Goal: Information Seeking & Learning: Learn about a topic

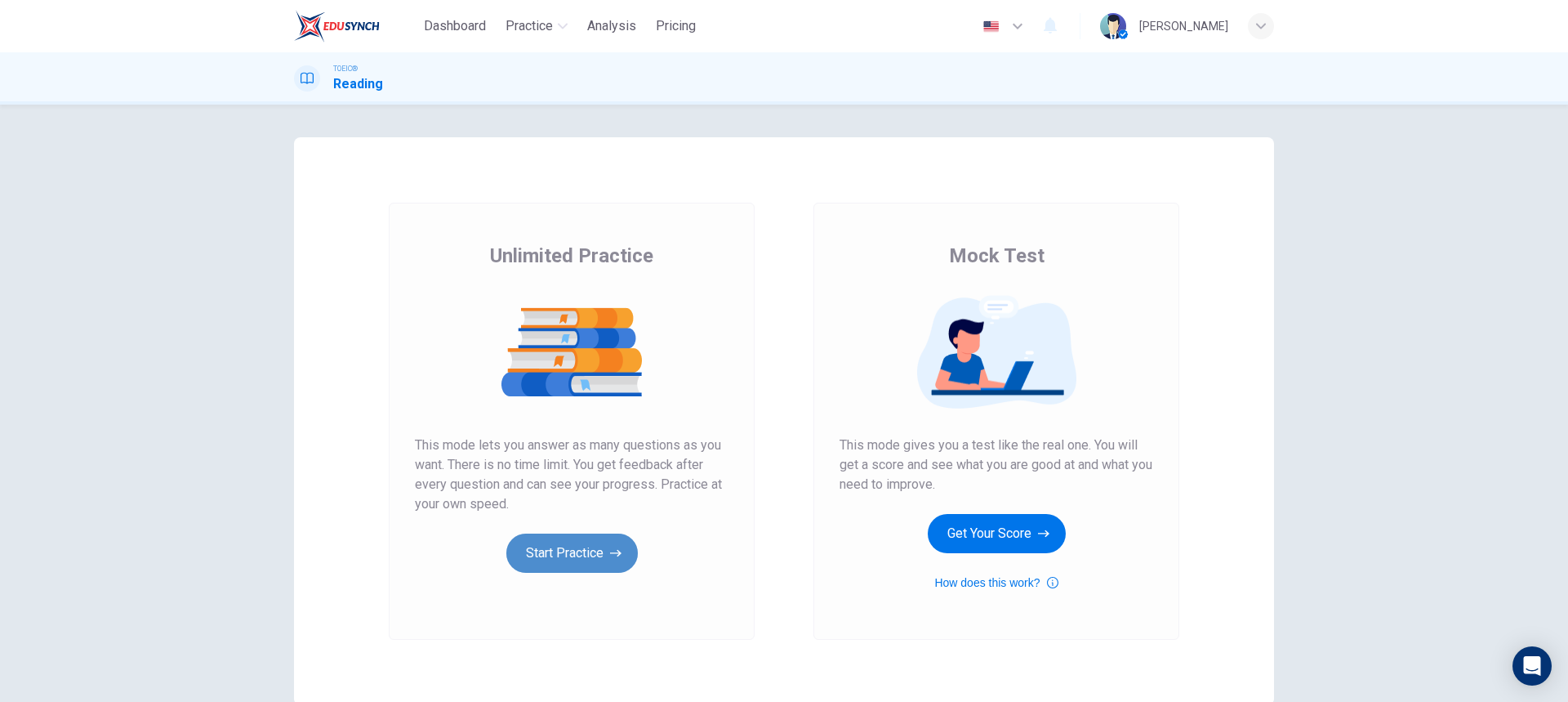
click at [551, 542] on button "Start Practice" at bounding box center [572, 553] width 132 height 39
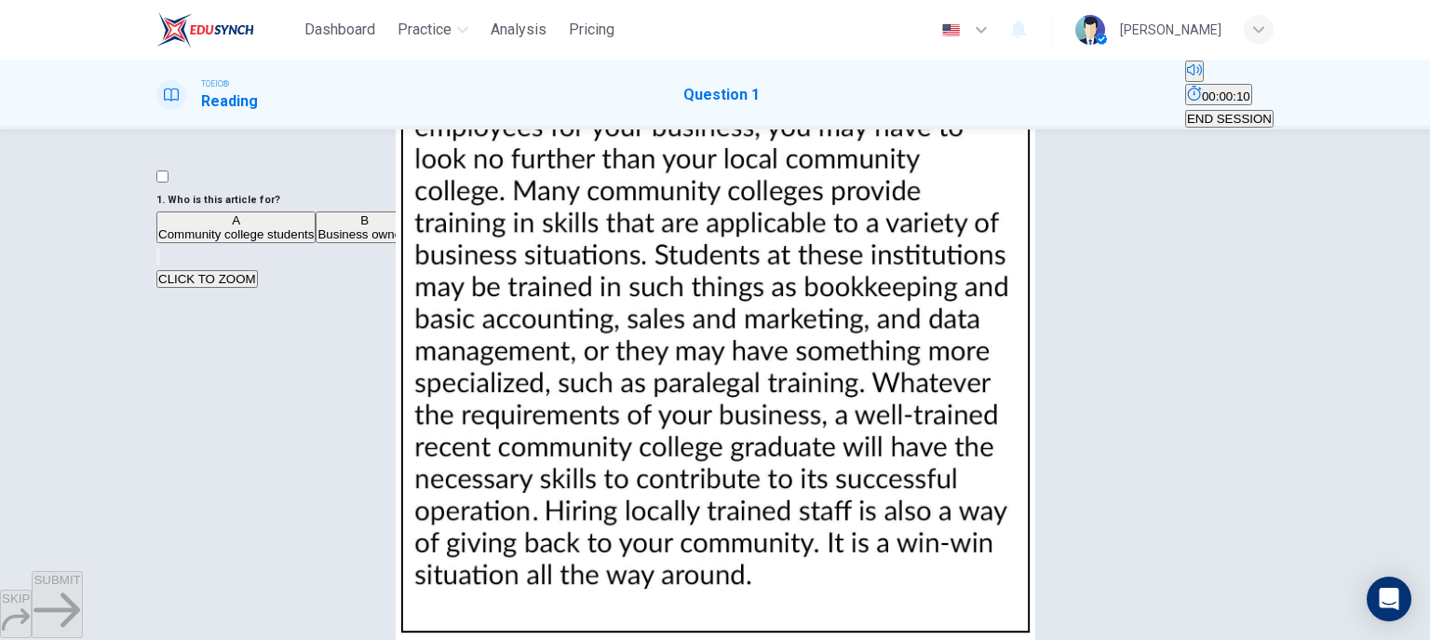
click at [991, 352] on img at bounding box center [715, 320] width 1430 height 640
click at [1409, 640] on div at bounding box center [715, 640] width 1430 height 0
drag, startPoint x: 201, startPoint y: 202, endPoint x: 359, endPoint y: 198, distance: 158.3
click at [359, 198] on h6 "1 . Who is this article for?" at bounding box center [714, 200] width 1117 height 22
click at [318, 241] on span "Business owners" at bounding box center [365, 234] width 94 height 14
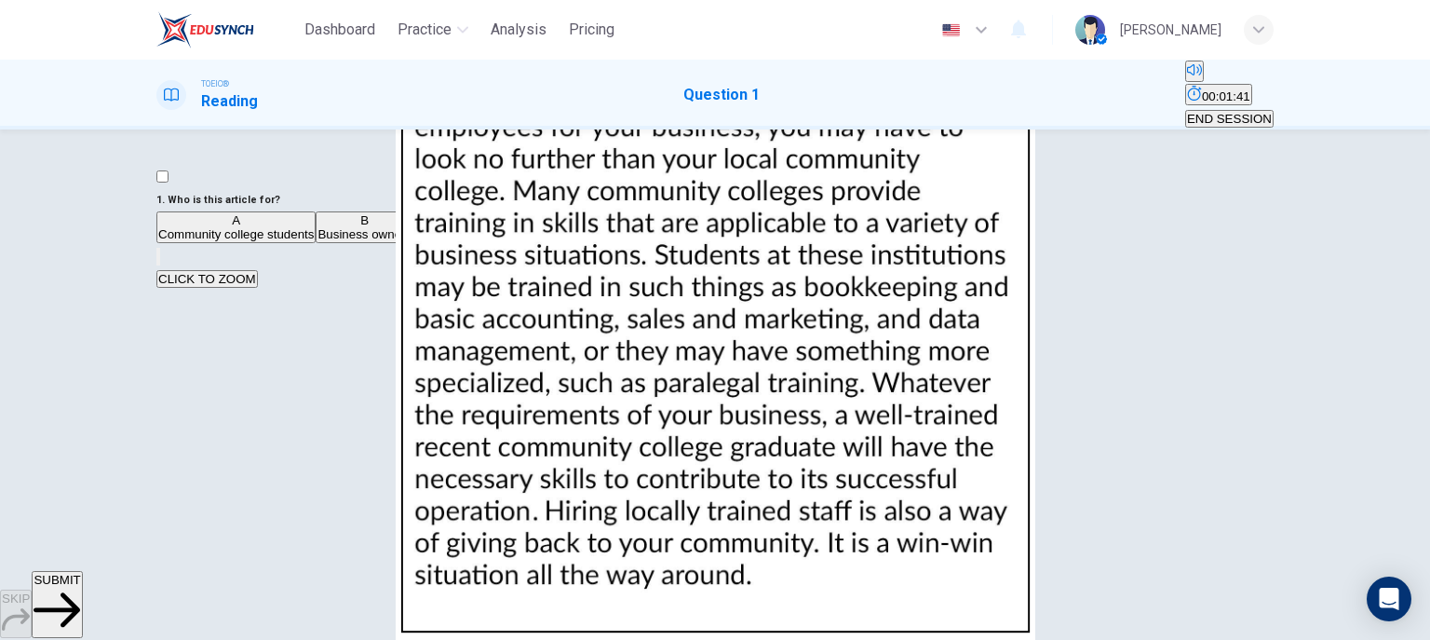
click at [80, 605] on icon "button" at bounding box center [57, 610] width 47 height 47
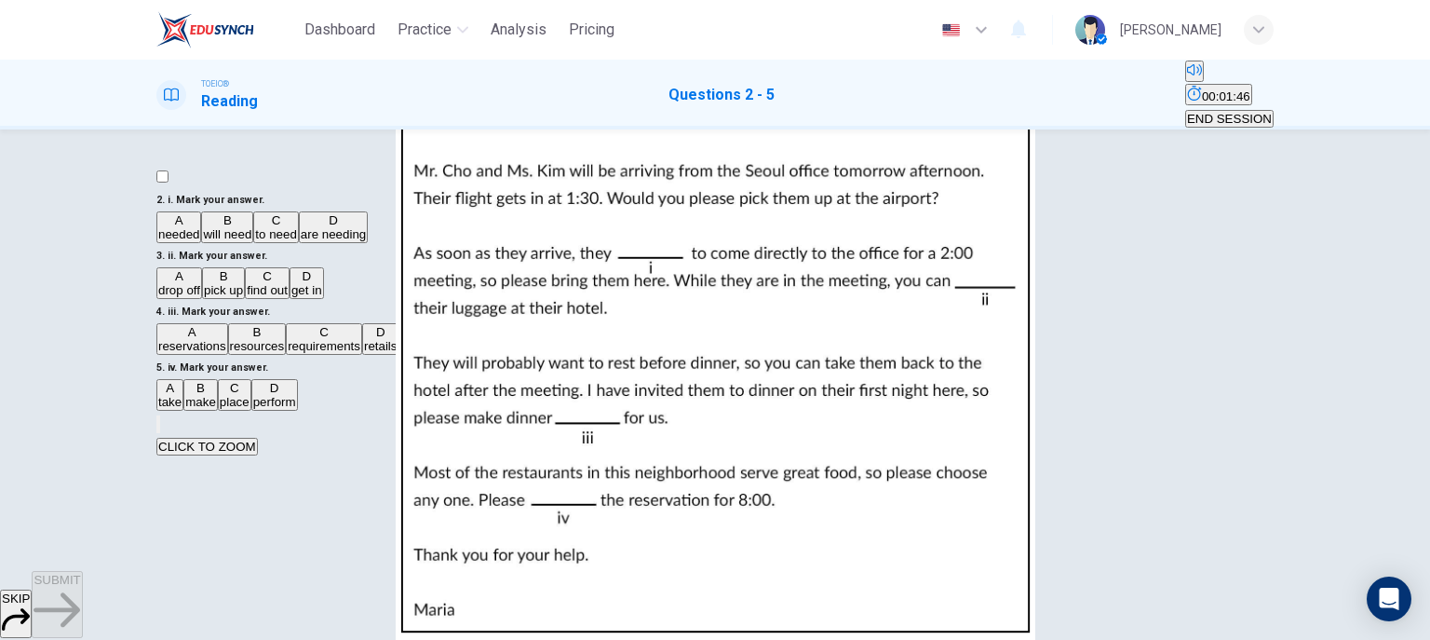
click at [979, 415] on img at bounding box center [715, 320] width 1430 height 640
click at [28, 640] on div at bounding box center [715, 640] width 1430 height 0
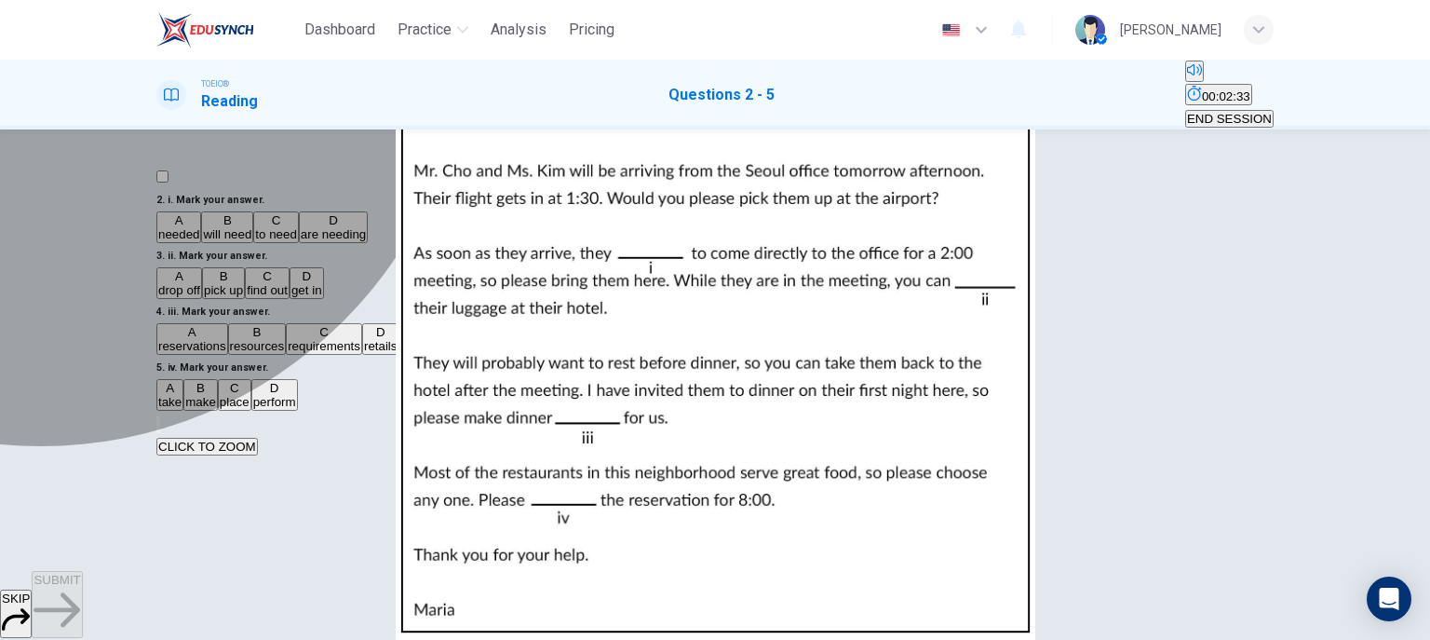
click at [224, 243] on button "B will need" at bounding box center [227, 227] width 52 height 32
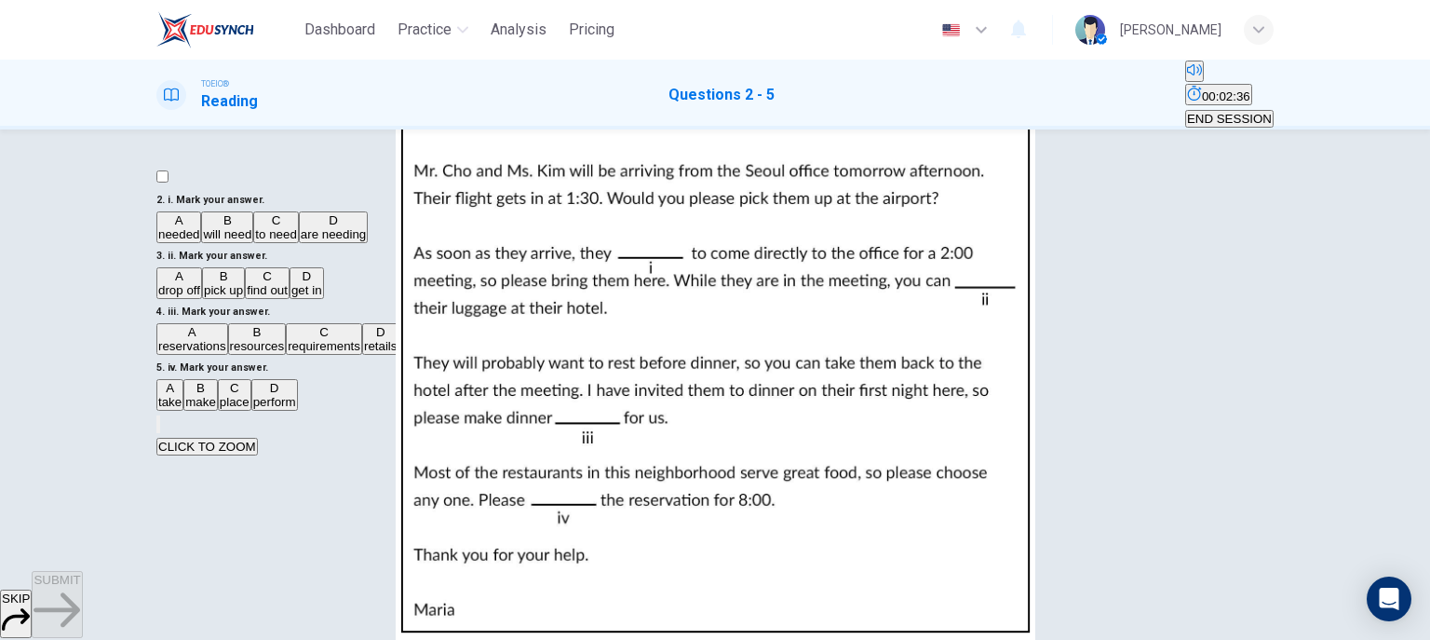
click at [1069, 342] on img at bounding box center [715, 320] width 1430 height 640
click at [30, 640] on div at bounding box center [715, 640] width 1430 height 0
click at [228, 283] on span "pick up" at bounding box center [223, 290] width 39 height 14
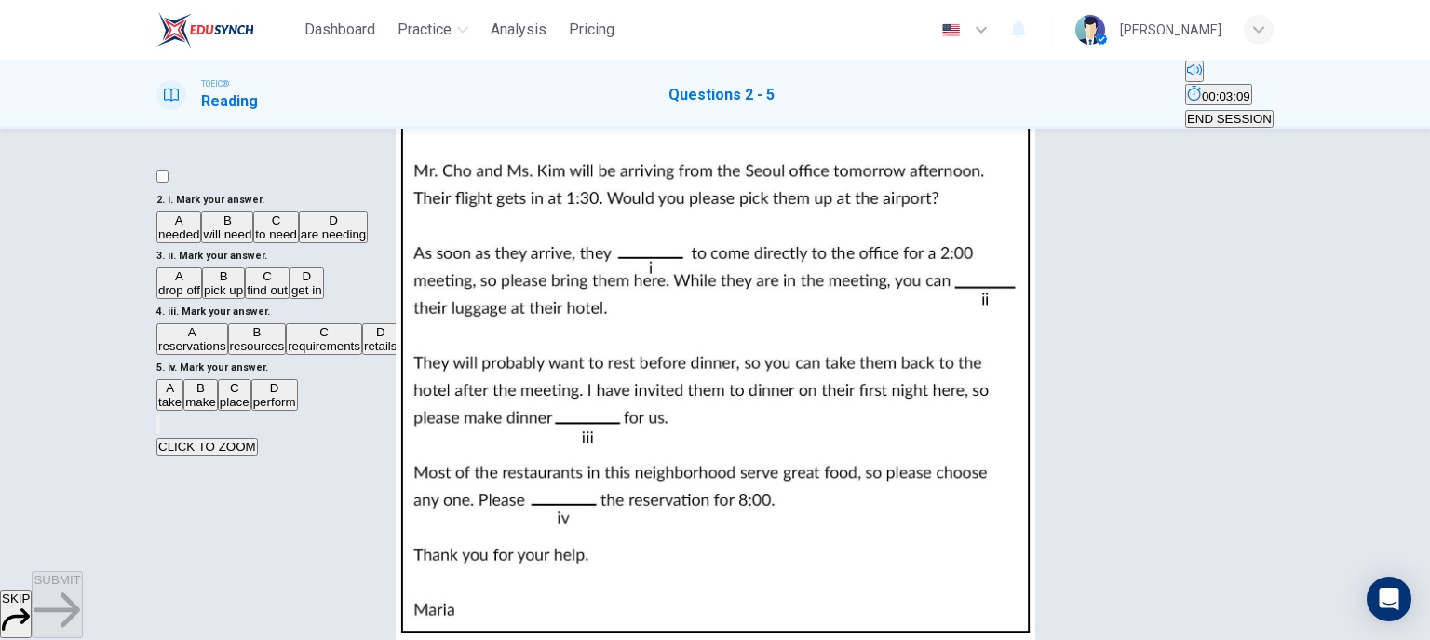
click at [202, 299] on button "A drop off" at bounding box center [179, 283] width 46 height 32
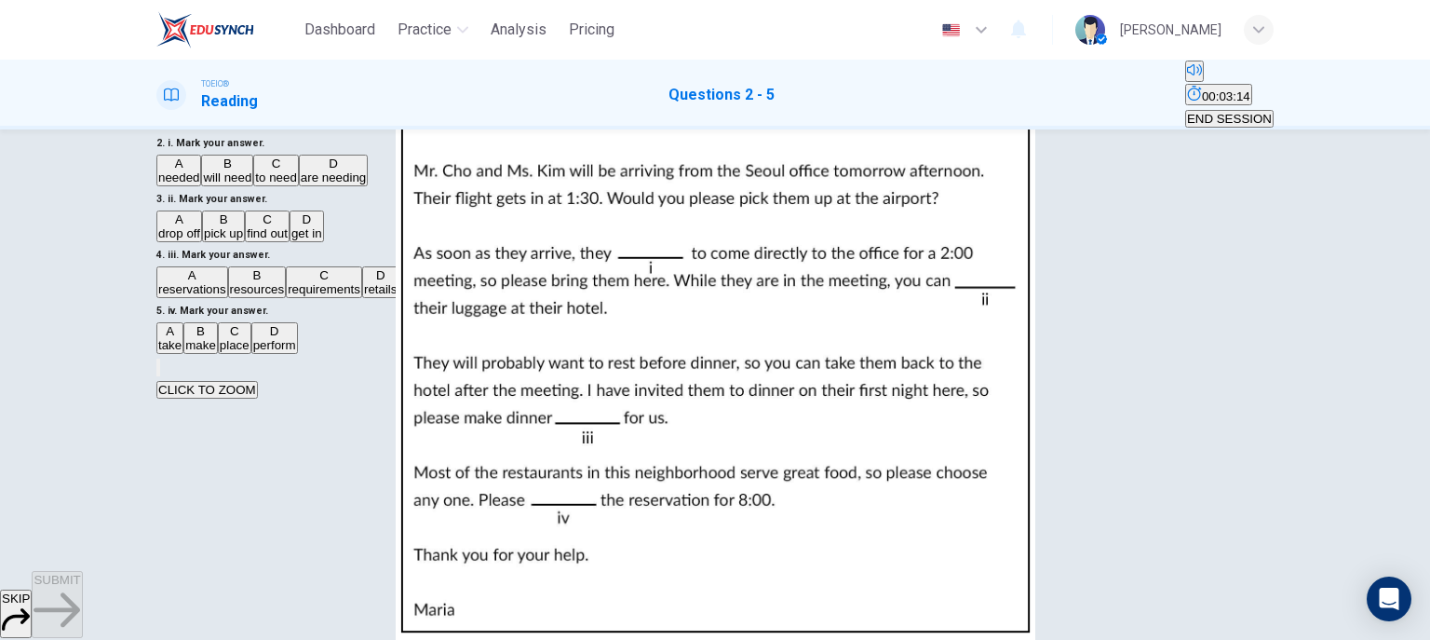
scroll to position [74, 0]
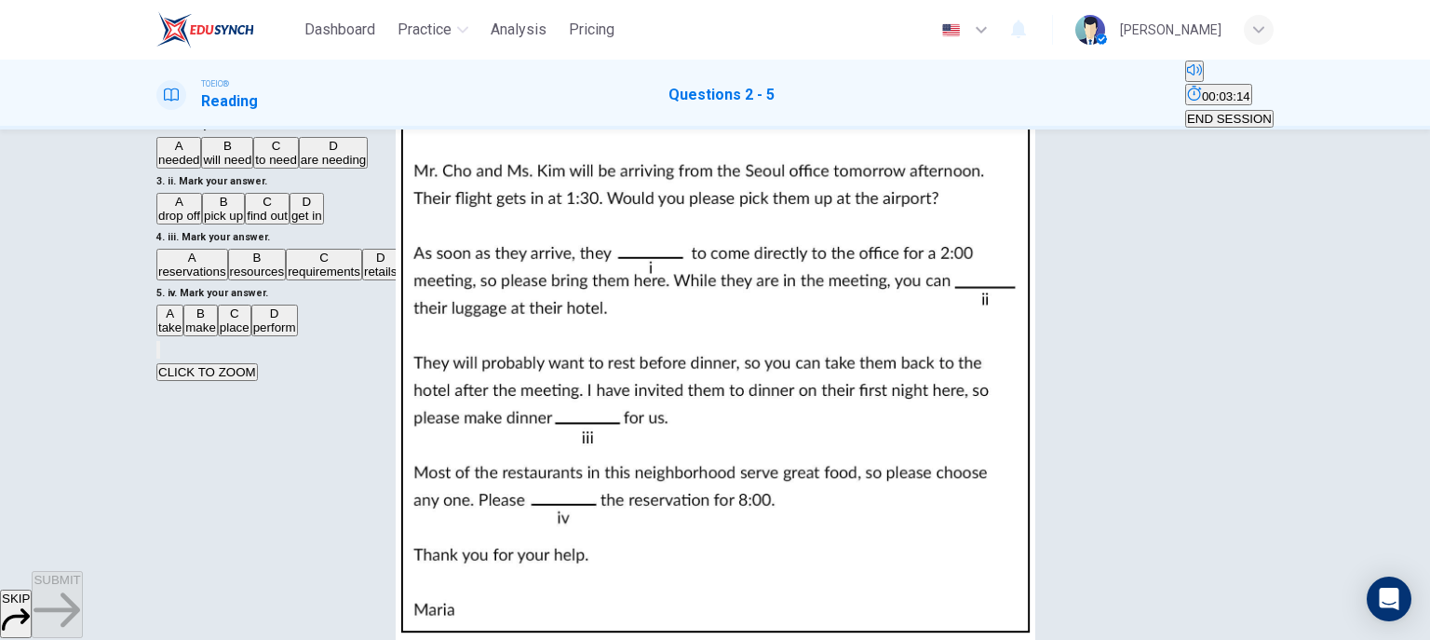
click at [1033, 359] on img at bounding box center [715, 320] width 1430 height 640
click at [1421, 640] on div at bounding box center [715, 640] width 1430 height 0
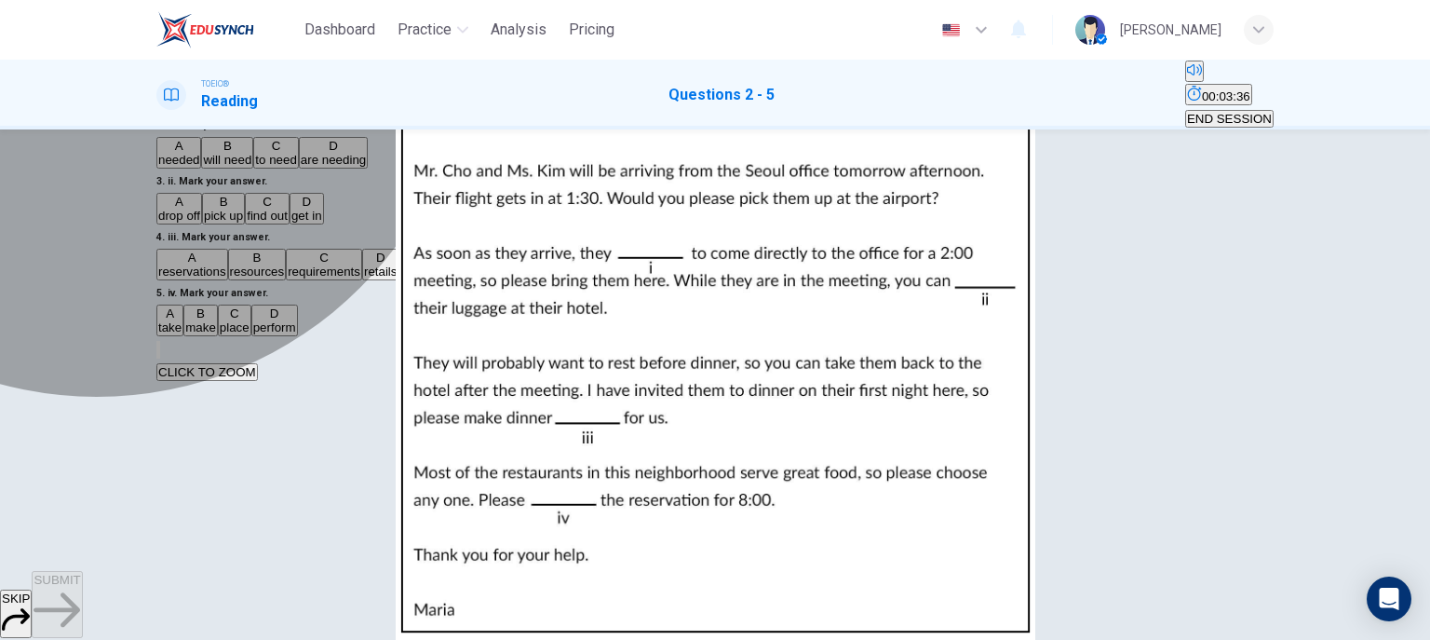
click at [226, 265] on span "reservations" at bounding box center [192, 271] width 68 height 14
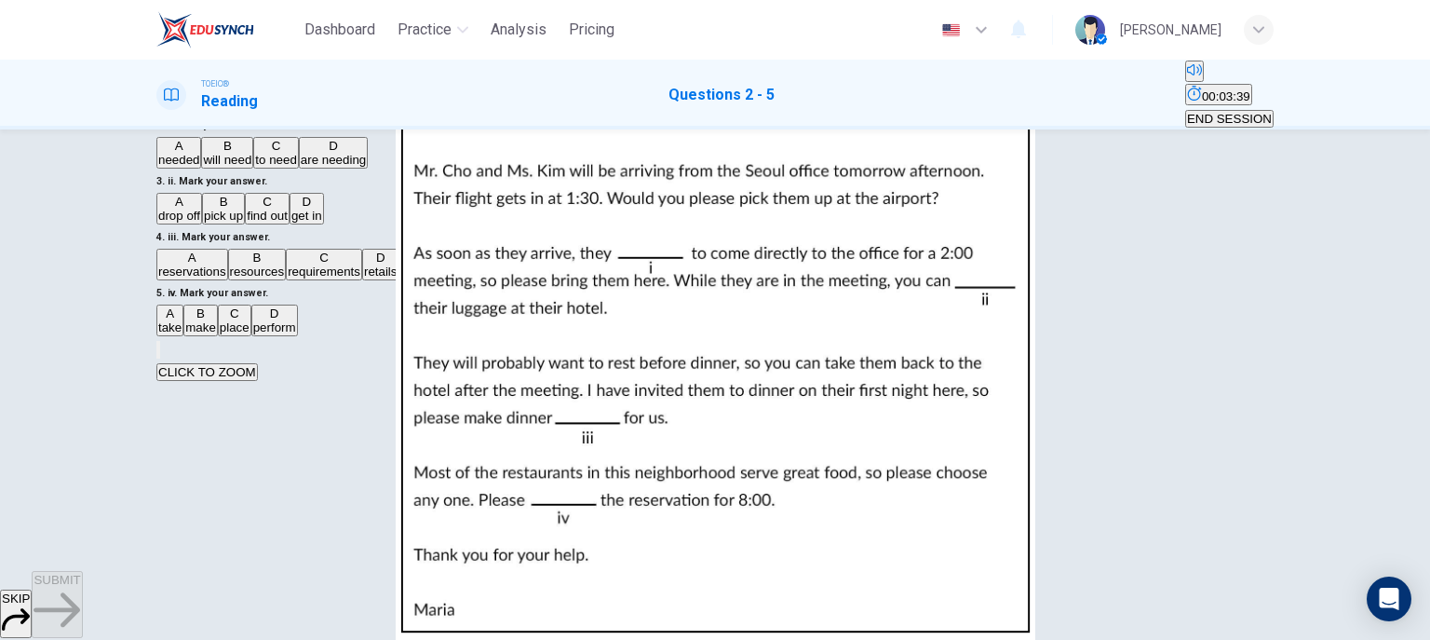
click at [1075, 351] on img at bounding box center [715, 320] width 1430 height 640
click at [1417, 640] on div at bounding box center [715, 640] width 1430 height 0
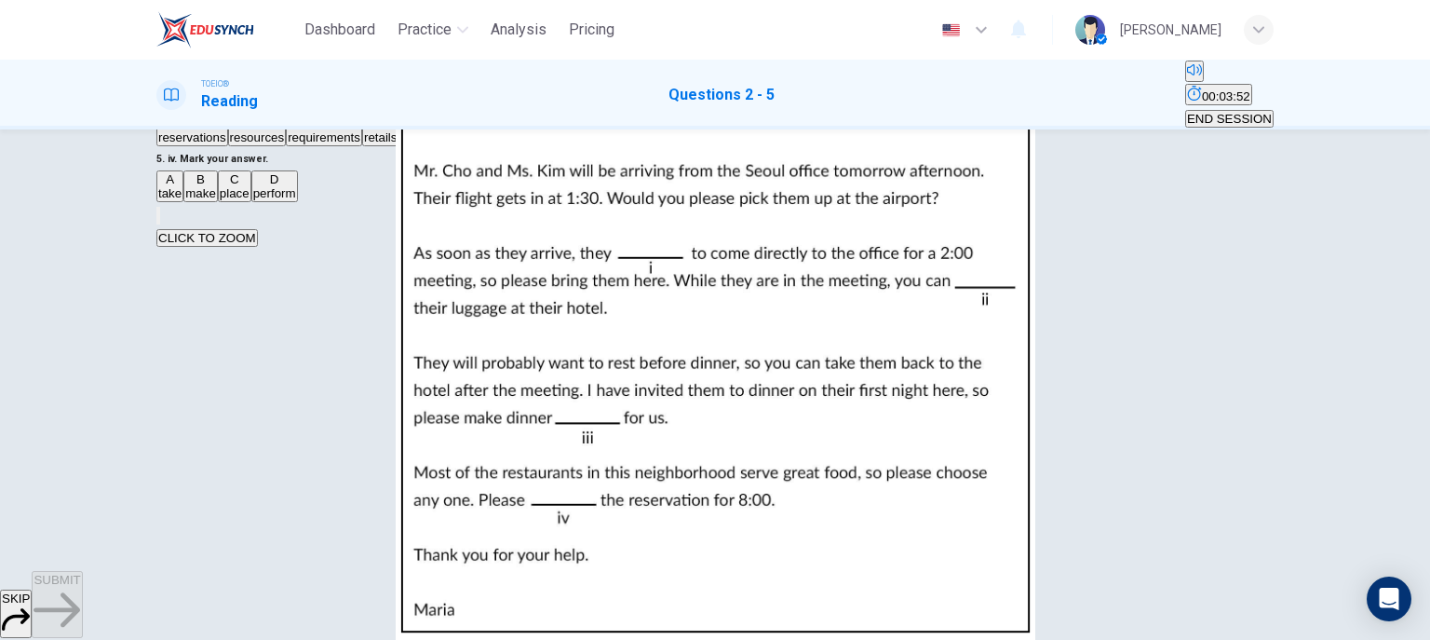
scroll to position [276, 0]
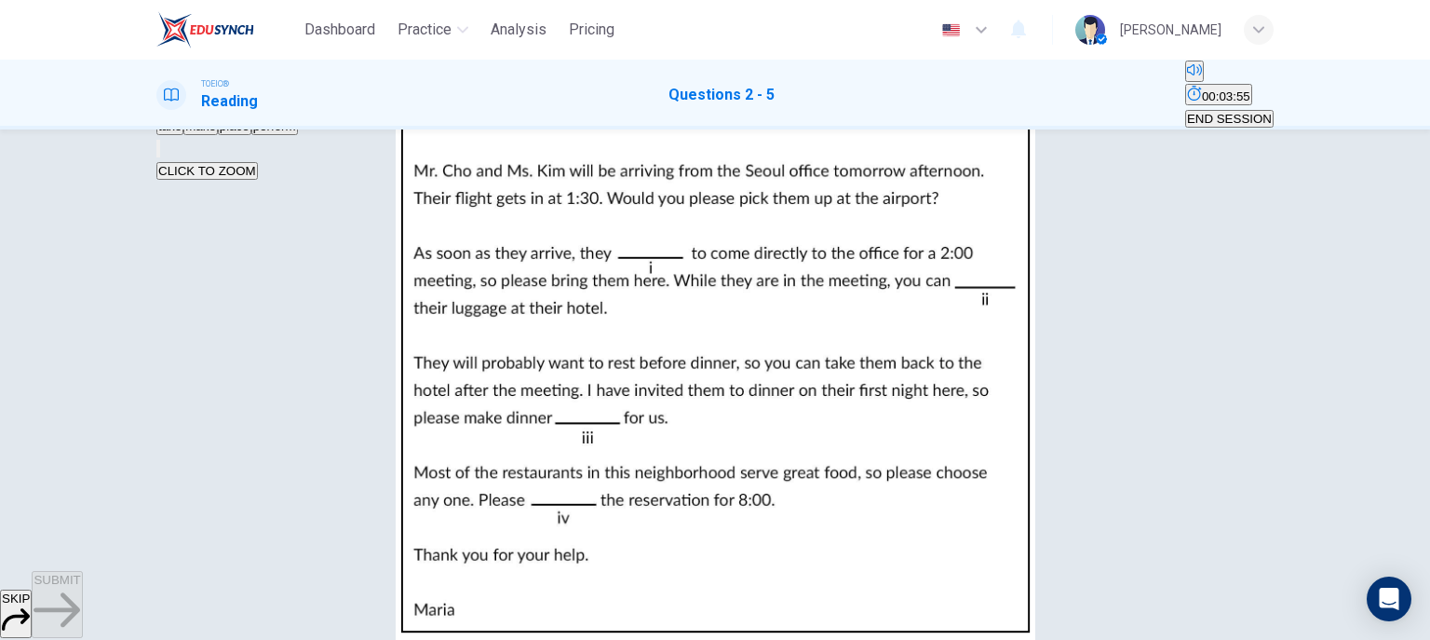
click at [216, 133] on span "make" at bounding box center [200, 126] width 31 height 14
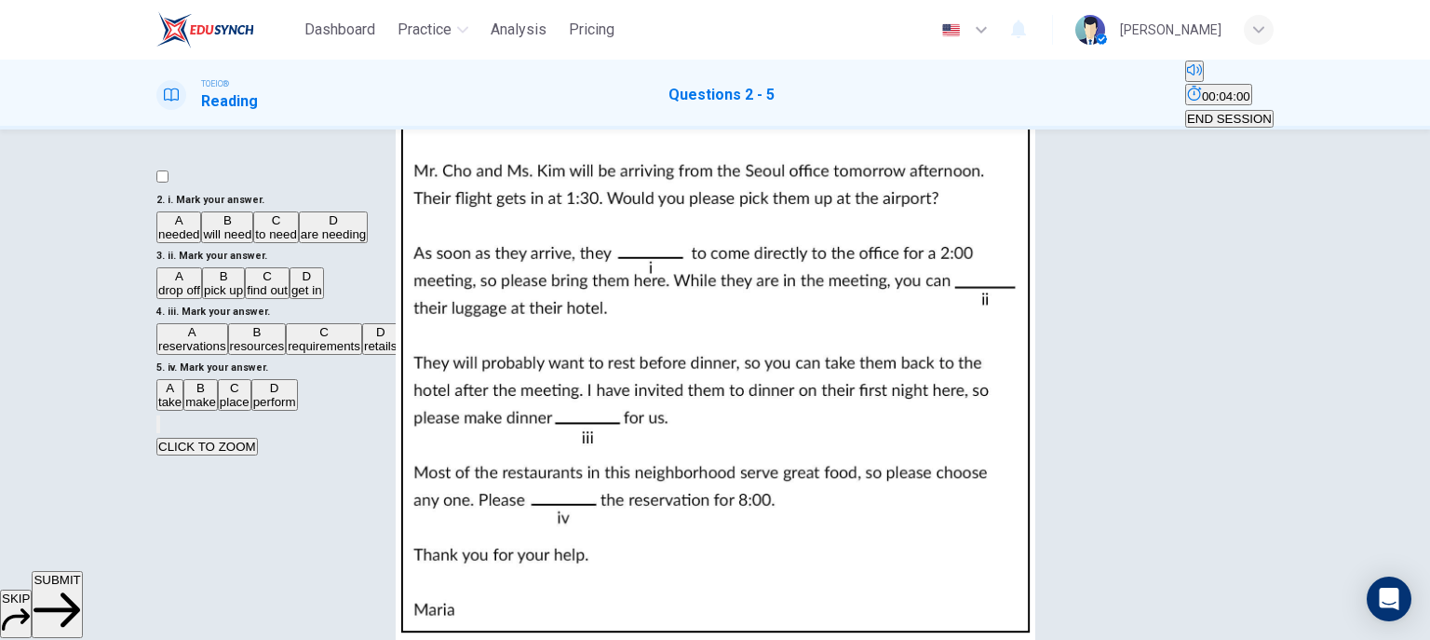
scroll to position [456, 0]
click at [80, 587] on span "SUBMIT" at bounding box center [57, 580] width 47 height 14
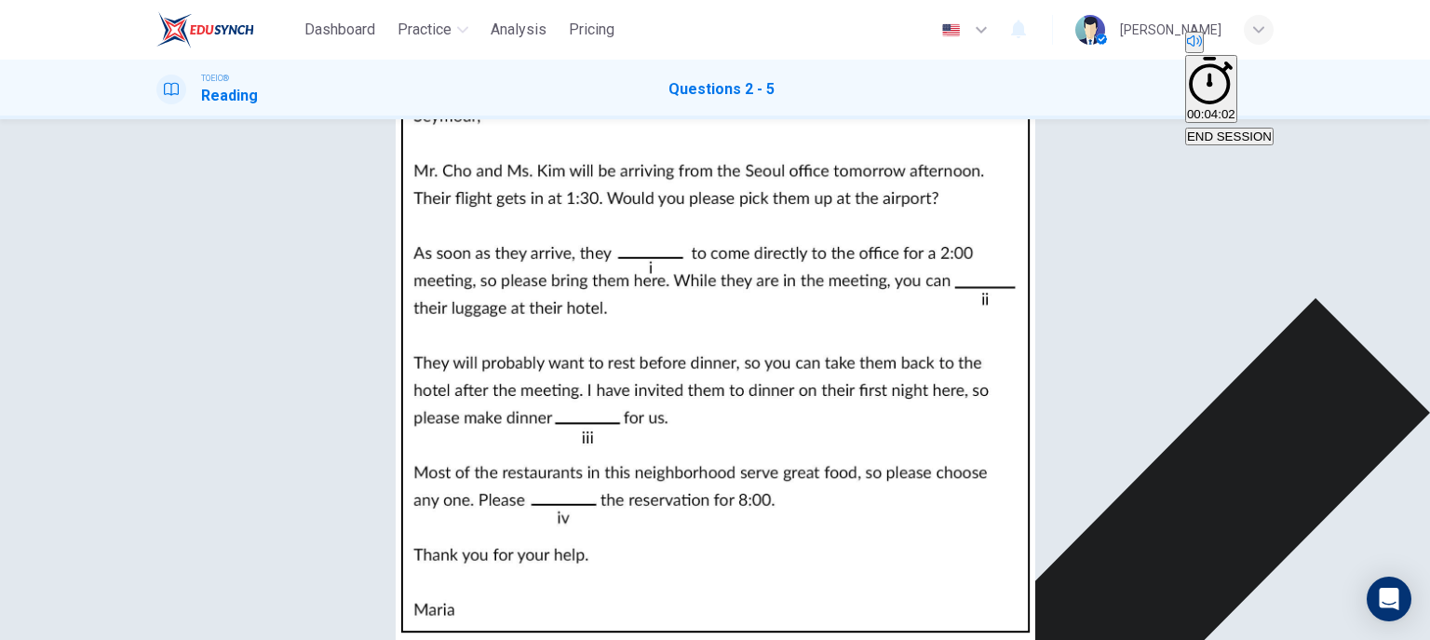
scroll to position [223, 0]
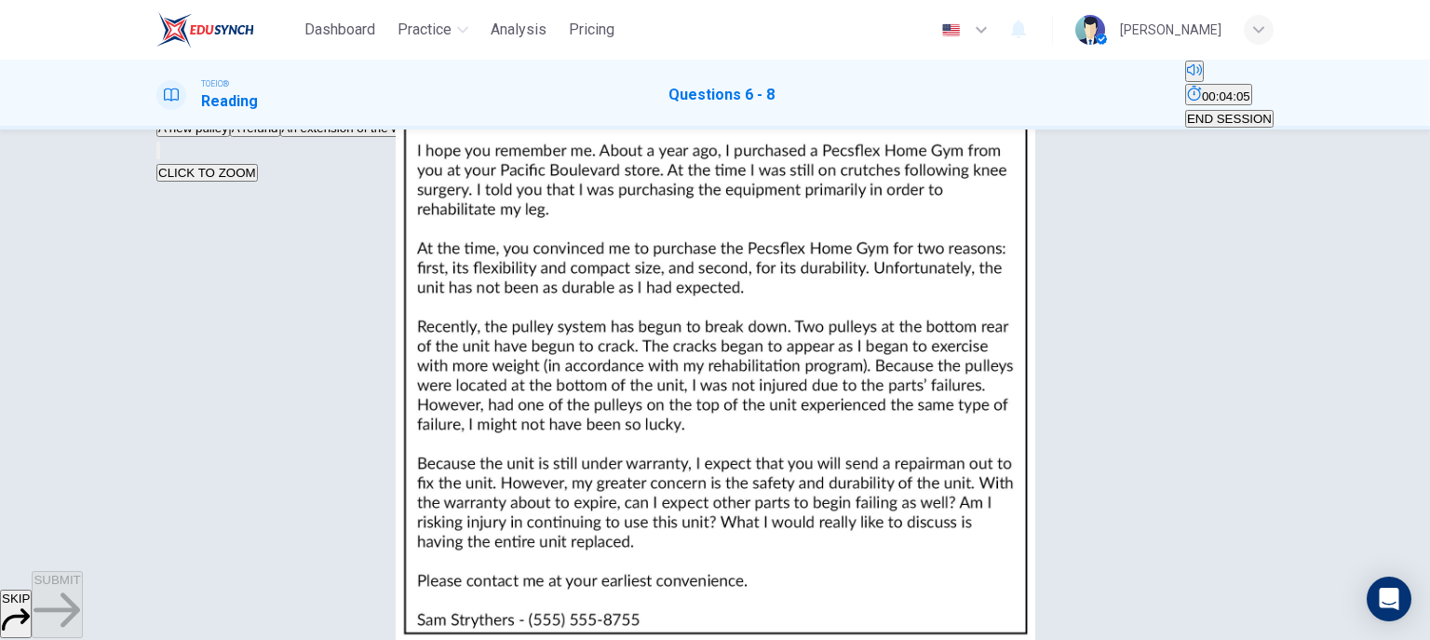
scroll to position [0, 0]
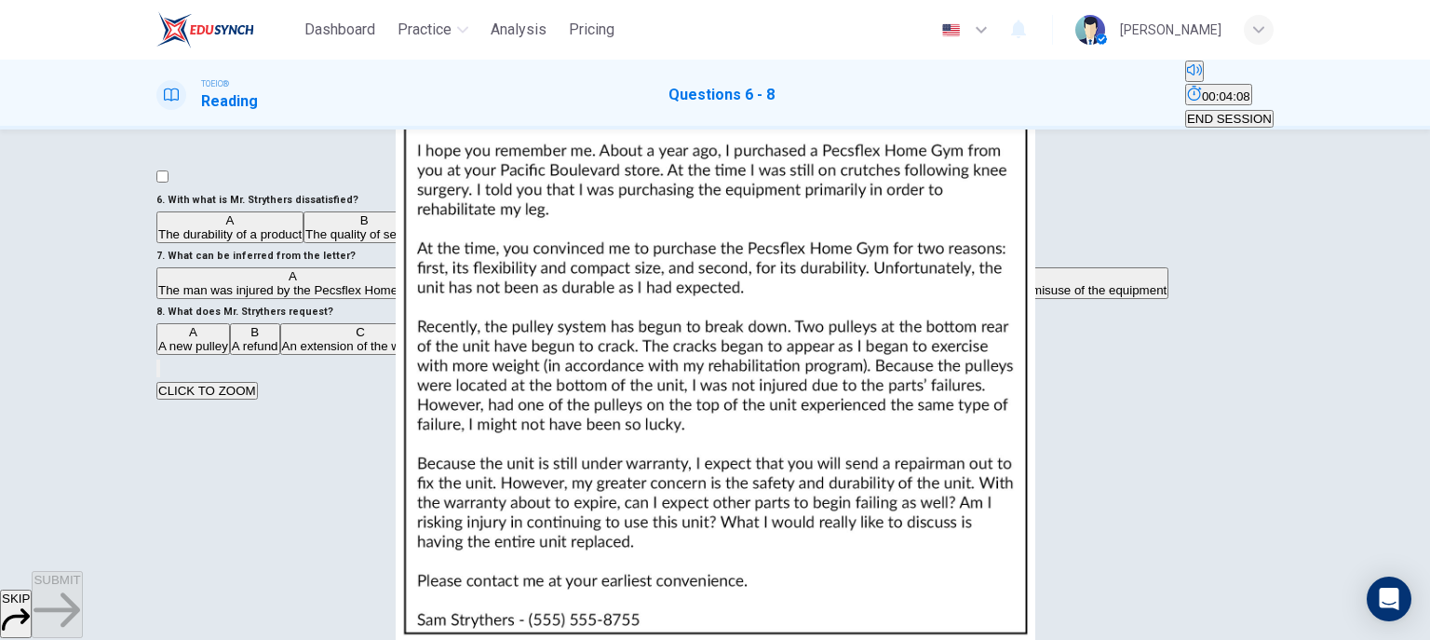
click at [1020, 455] on img at bounding box center [715, 320] width 1430 height 640
click at [1426, 640] on div at bounding box center [715, 640] width 1430 height 0
drag, startPoint x: 391, startPoint y: 210, endPoint x: 435, endPoint y: 210, distance: 43.8
click at [358, 206] on span "With what is Mr. Strythers dissatisfied?" at bounding box center [263, 200] width 191 height 12
click at [250, 241] on span "The durability of a product" at bounding box center [229, 234] width 143 height 14
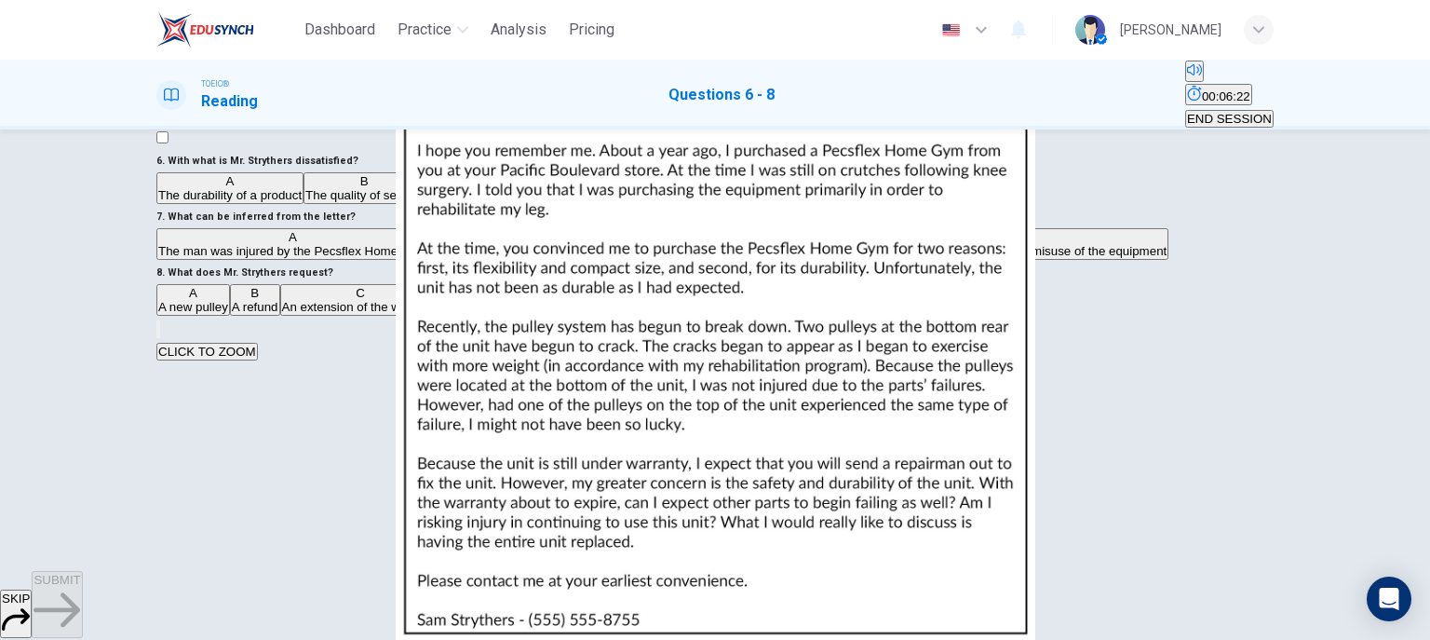
scroll to position [74, 0]
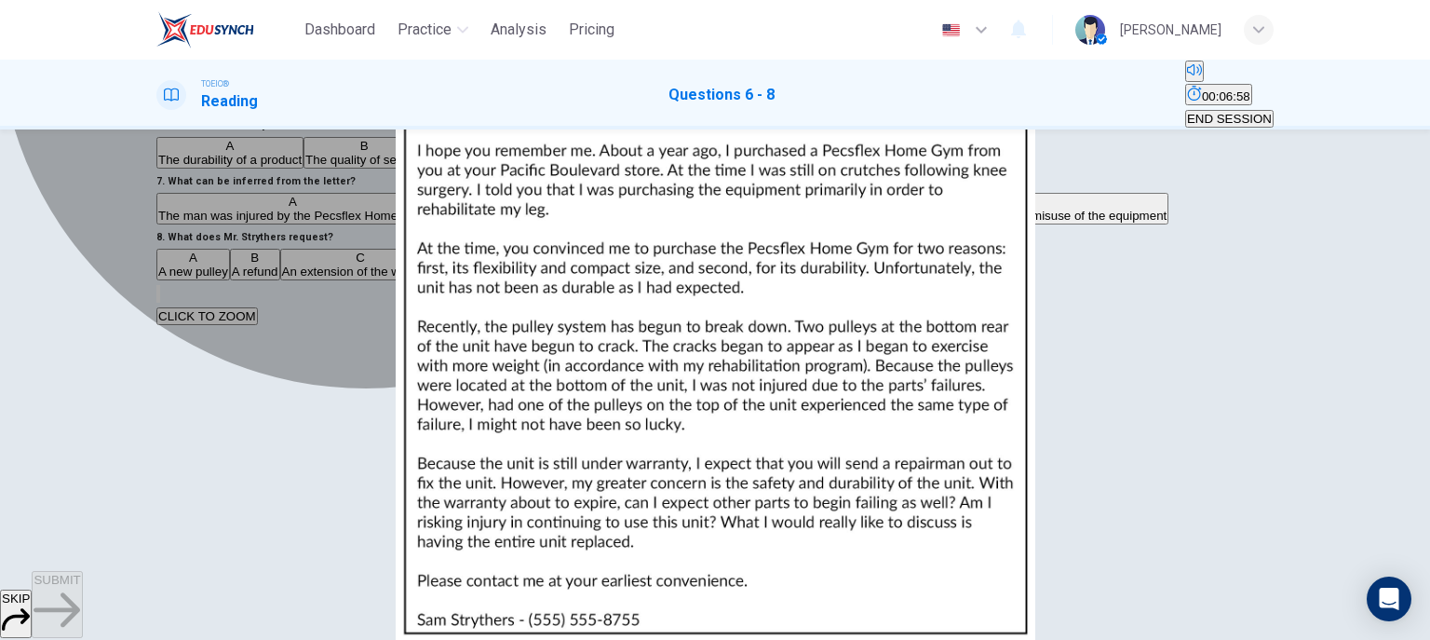
click at [429, 224] on button "A The man was injured by the Pecsflex Home Gym" at bounding box center [292, 209] width 273 height 32
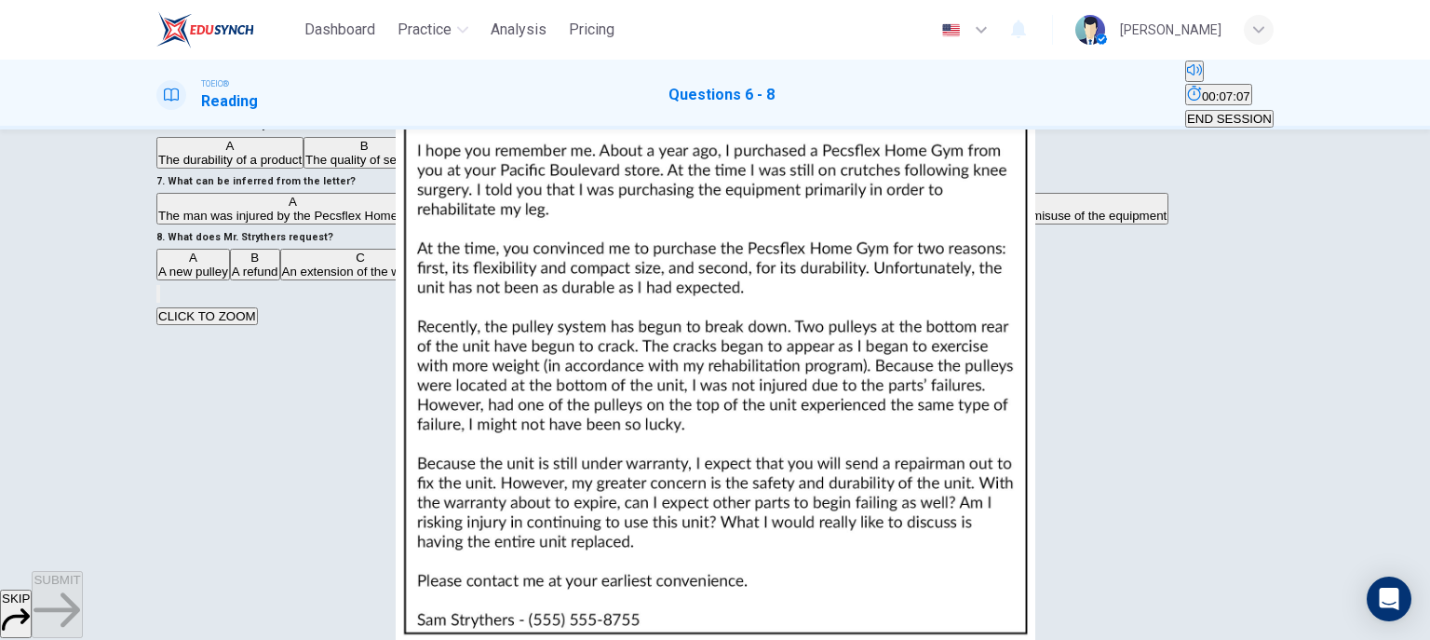
click at [842, 223] on span "The pulleys were damaged due to misuse of the equipment" at bounding box center [1005, 216] width 326 height 14
click at [989, 317] on img at bounding box center [715, 320] width 1430 height 640
click at [1424, 640] on div at bounding box center [715, 640] width 1430 height 0
click at [455, 223] on span "The product has a one-year warranty" at bounding box center [533, 216] width 204 height 14
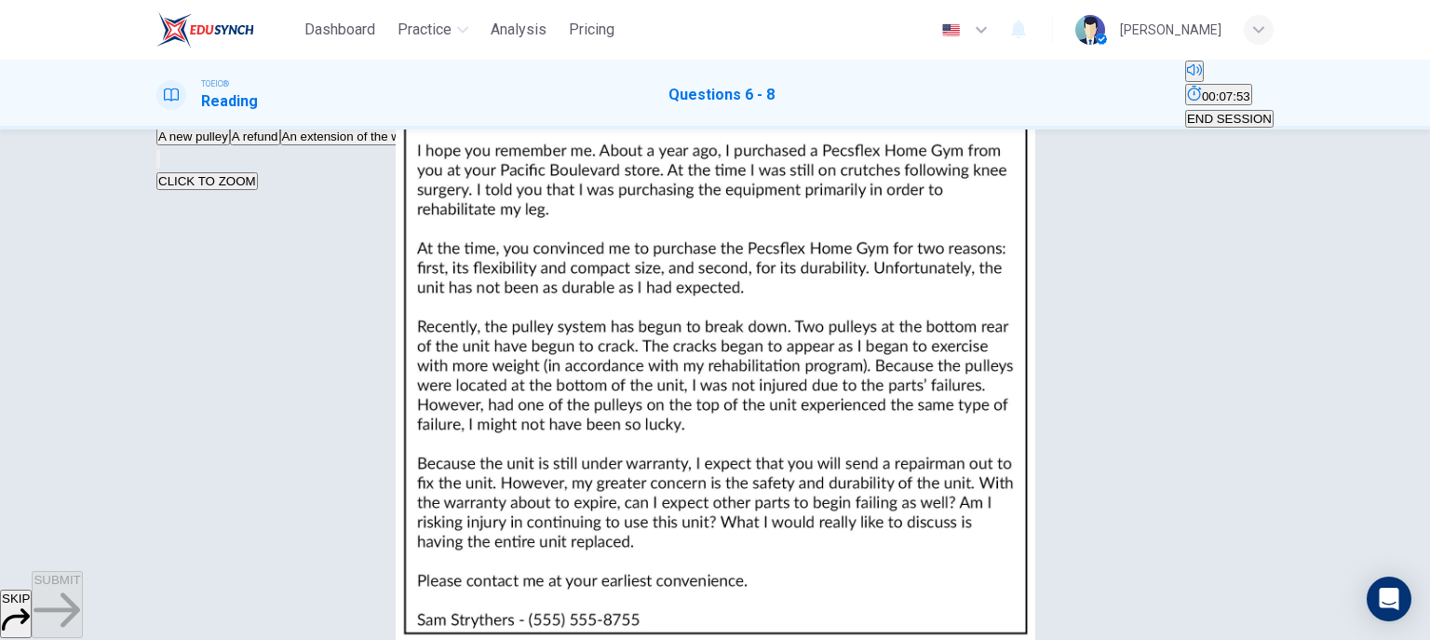
scroll to position [223, 0]
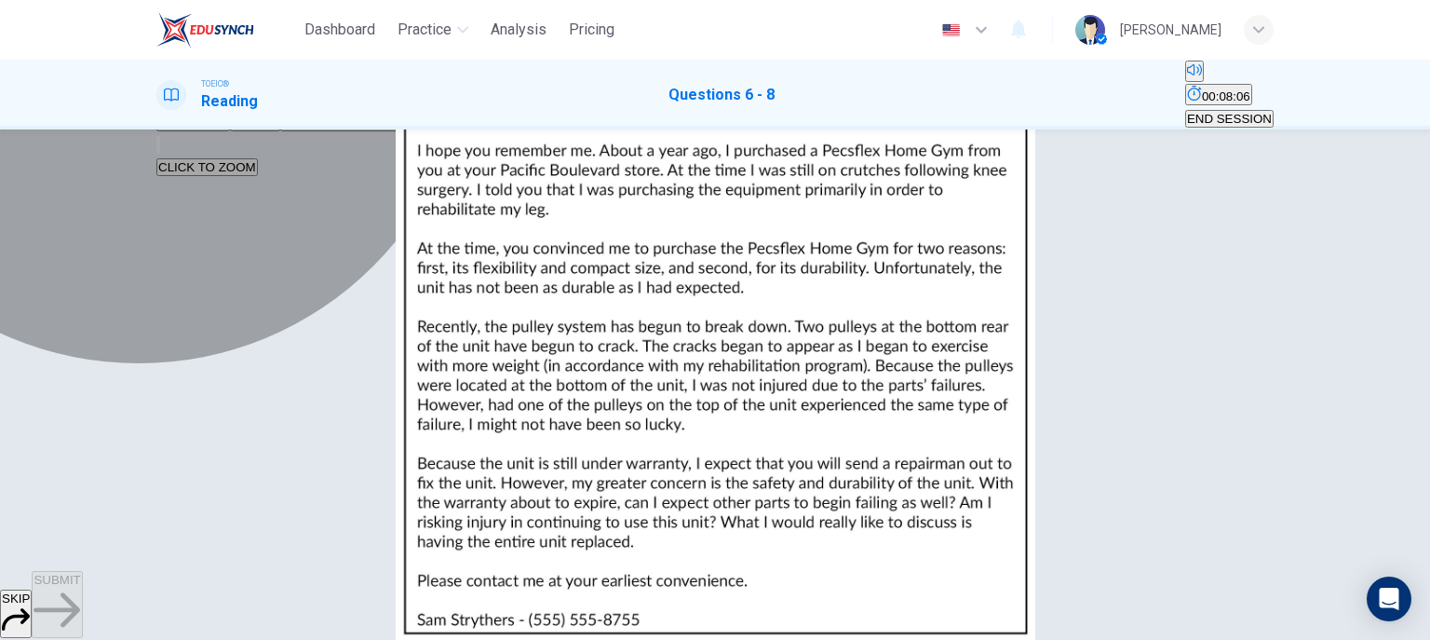
click at [442, 129] on span "A new Pecsflex Home Gym" at bounding box center [517, 122] width 150 height 14
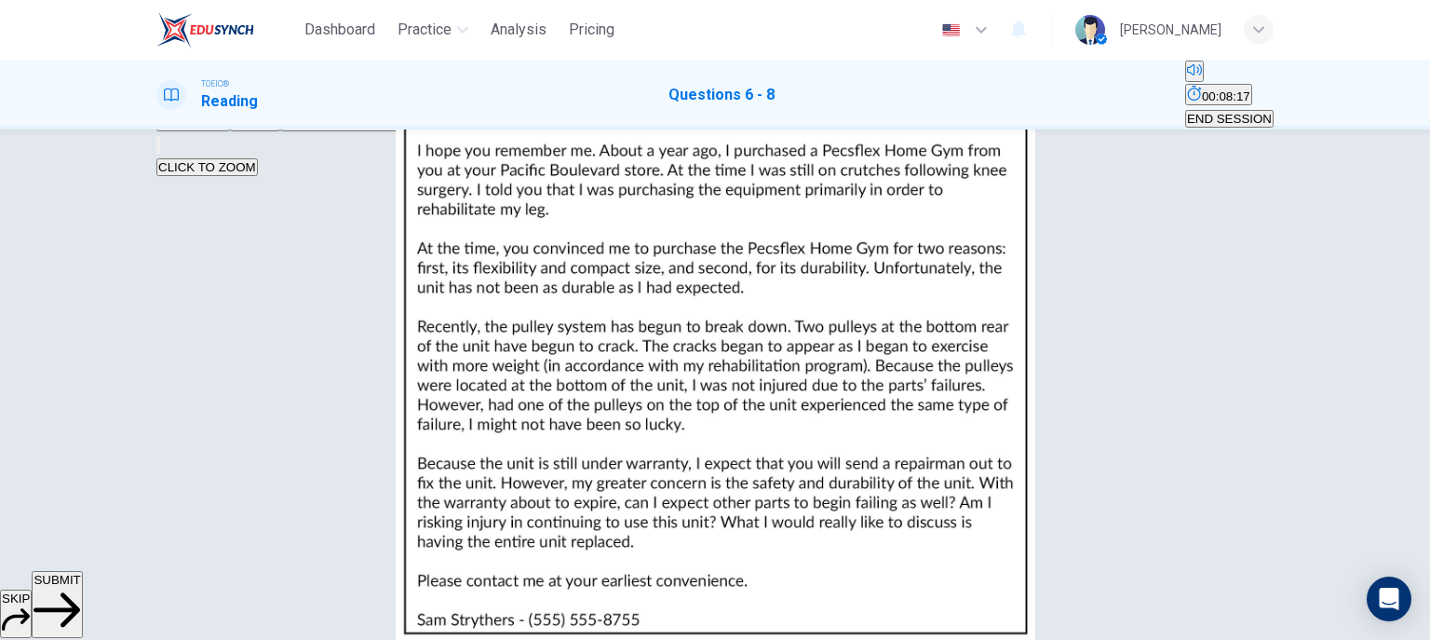
click at [82, 593] on button "SUBMIT" at bounding box center [57, 604] width 50 height 67
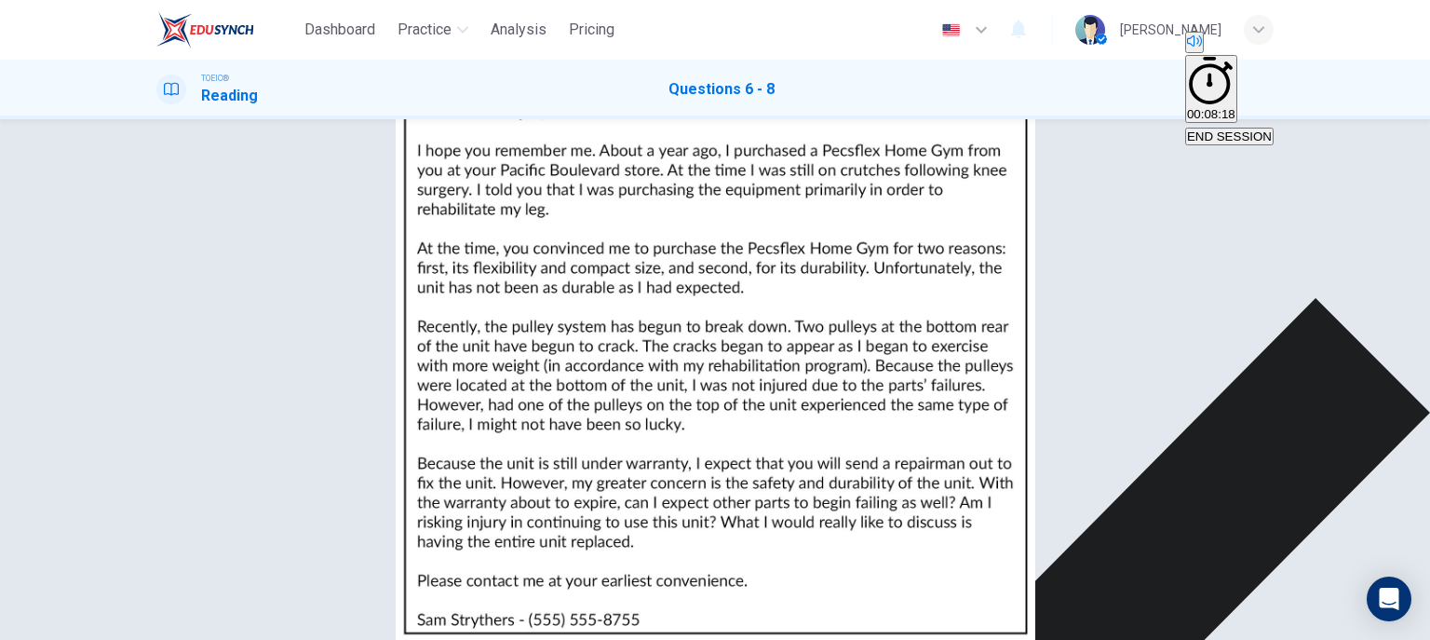
scroll to position [276, 0]
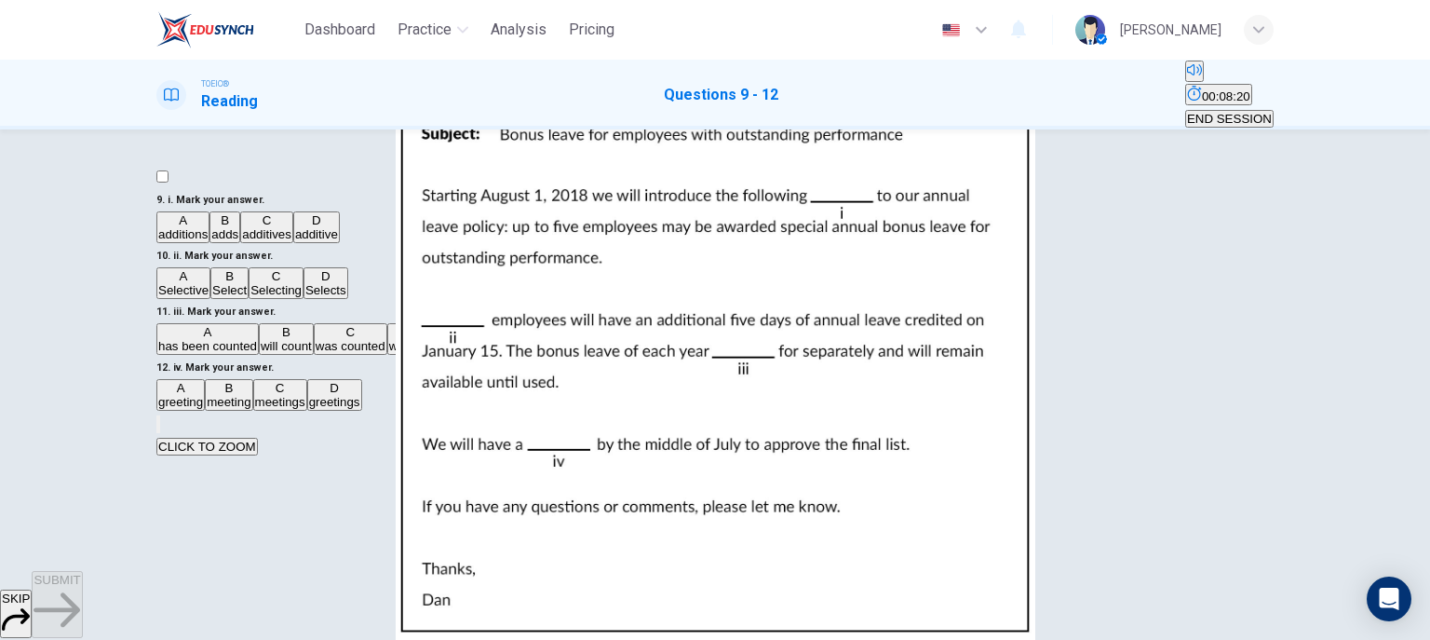
scroll to position [0, 0]
click at [1048, 361] on img at bounding box center [715, 320] width 1430 height 640
click at [1414, 640] on div at bounding box center [715, 640] width 1430 height 0
click at [238, 241] on span "adds" at bounding box center [224, 234] width 27 height 14
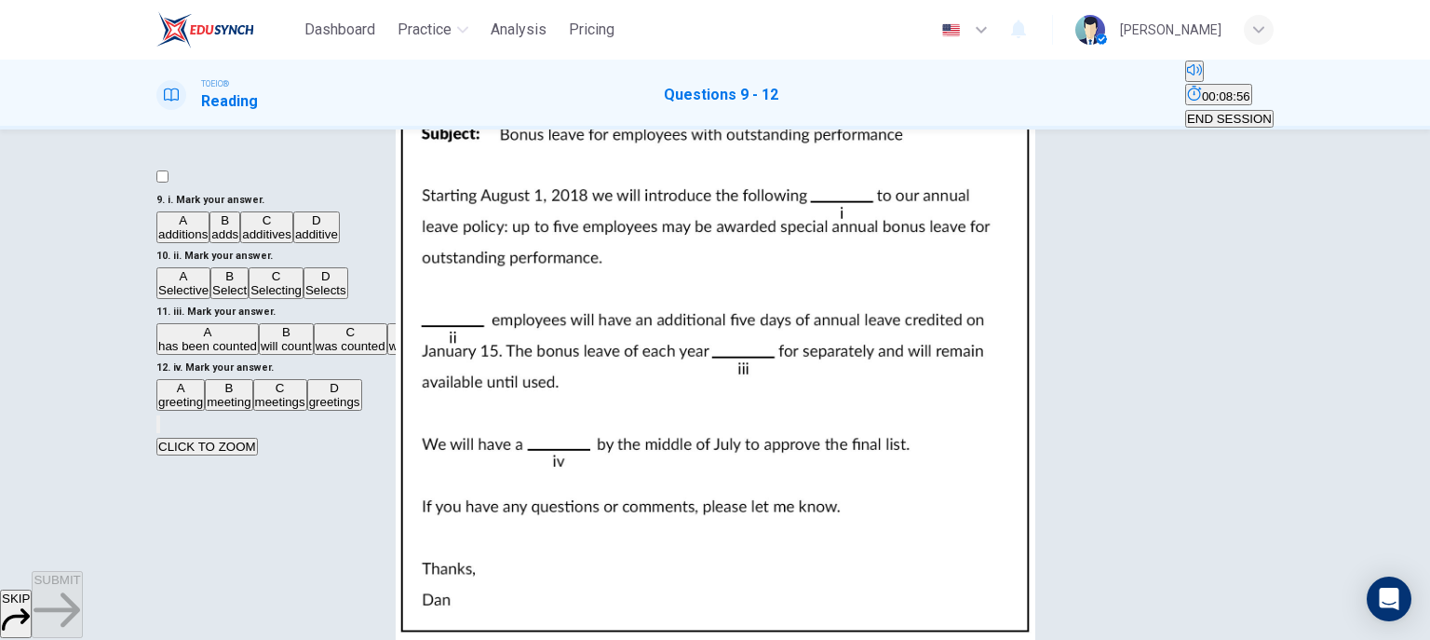
click at [1016, 391] on img at bounding box center [715, 320] width 1430 height 640
click at [1427, 640] on div at bounding box center [715, 640] width 1430 height 0
click at [209, 297] on span "Selective" at bounding box center [183, 290] width 50 height 14
click at [1117, 440] on img at bounding box center [715, 320] width 1430 height 640
click at [1415, 640] on div at bounding box center [715, 640] width 1430 height 0
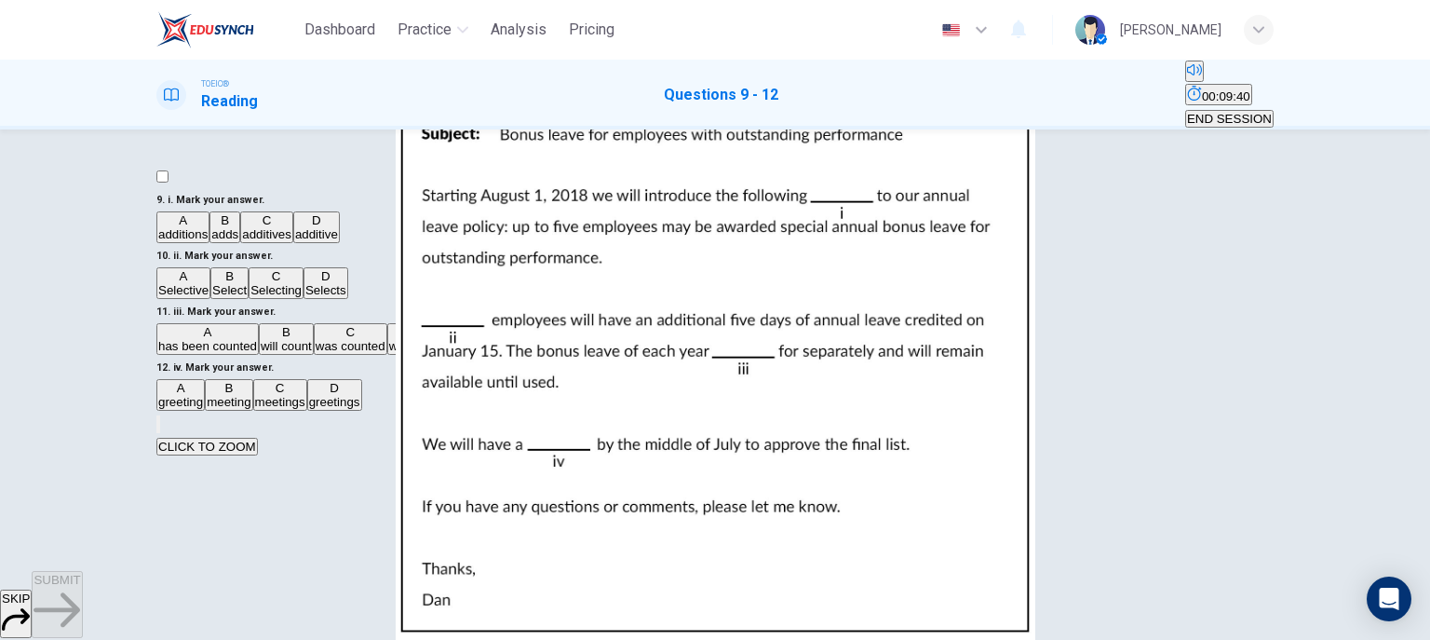
scroll to position [447, 0]
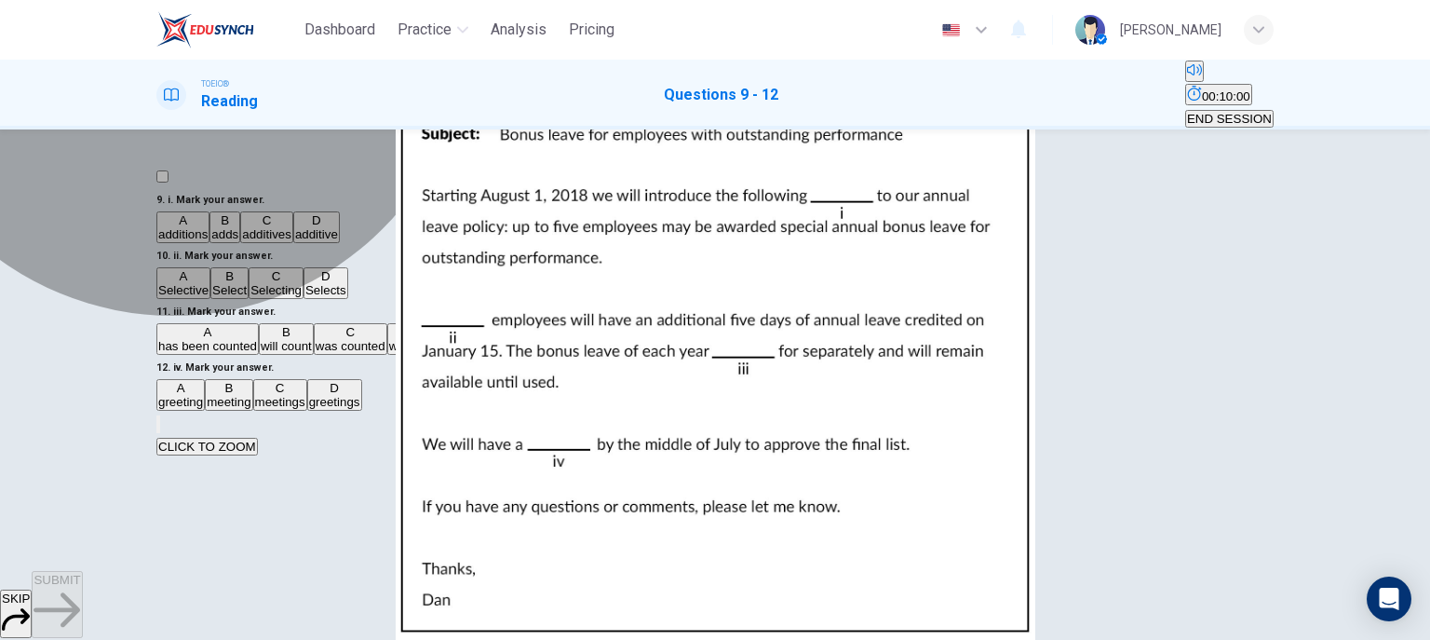
click at [387, 355] on button "D will be counted" at bounding box center [430, 339] width 86 height 32
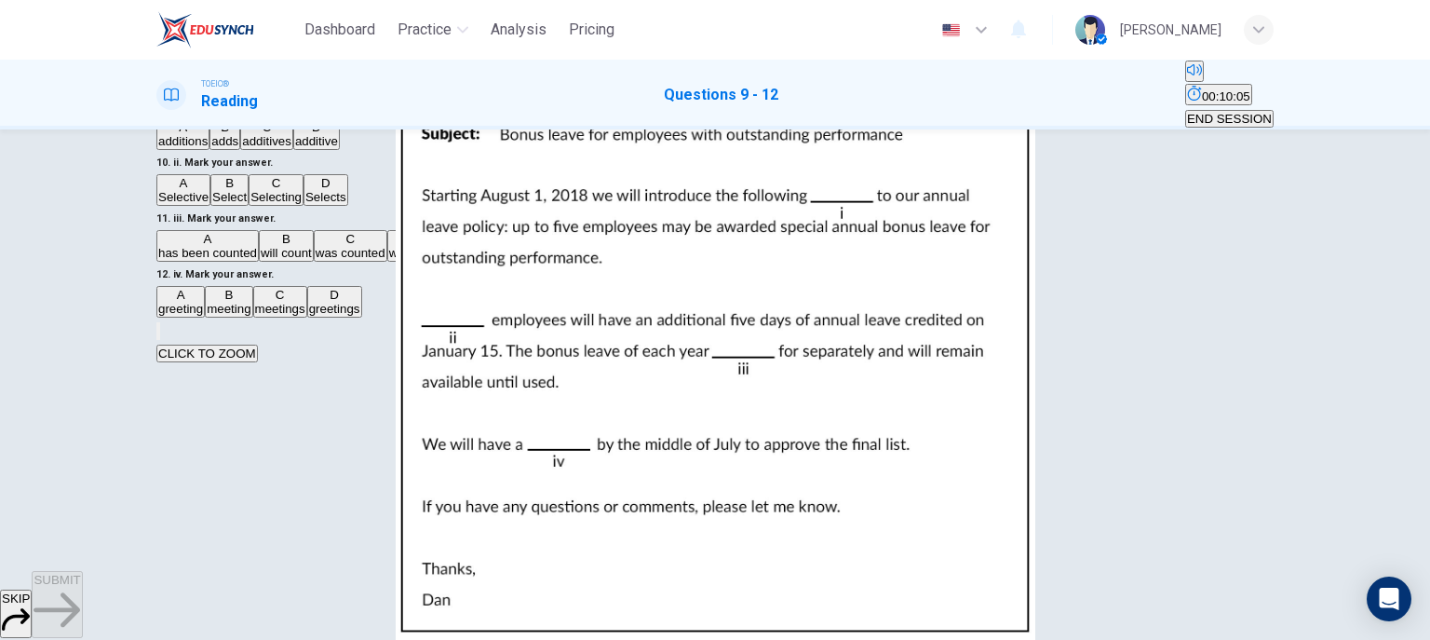
scroll to position [223, 0]
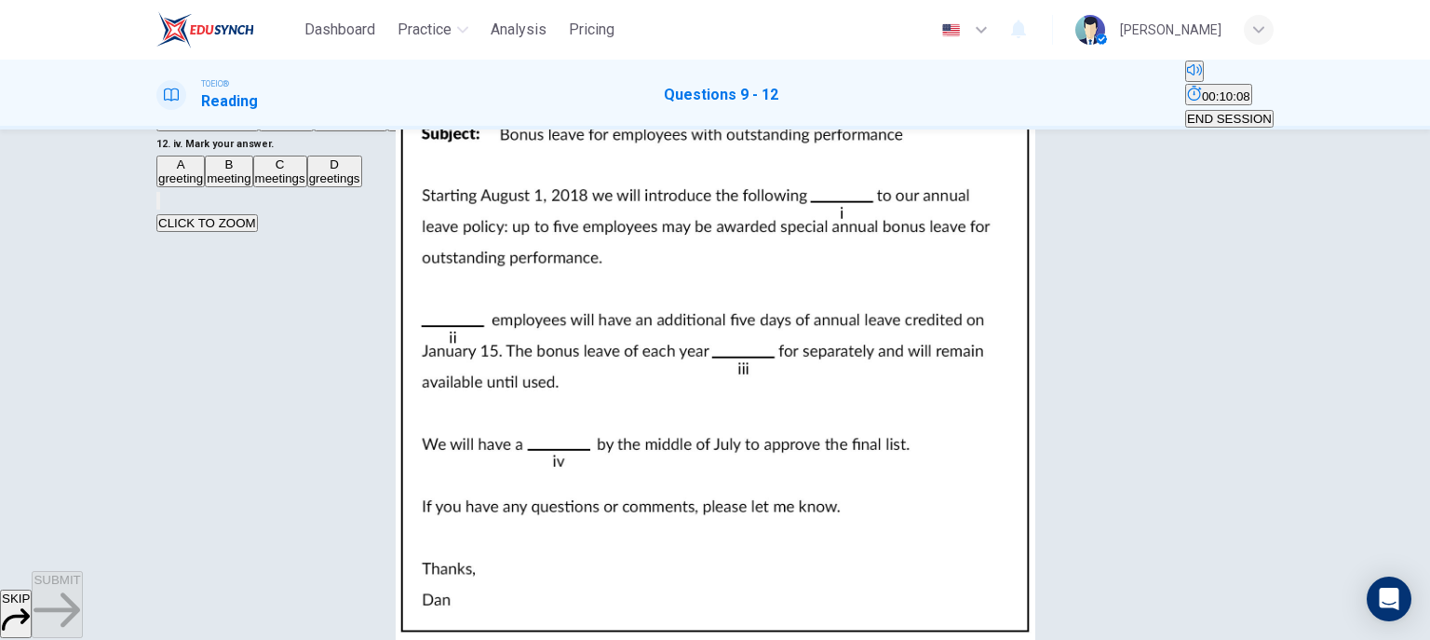
click at [1099, 291] on img at bounding box center [715, 320] width 1430 height 640
click at [1422, 640] on div at bounding box center [715, 640] width 1430 height 0
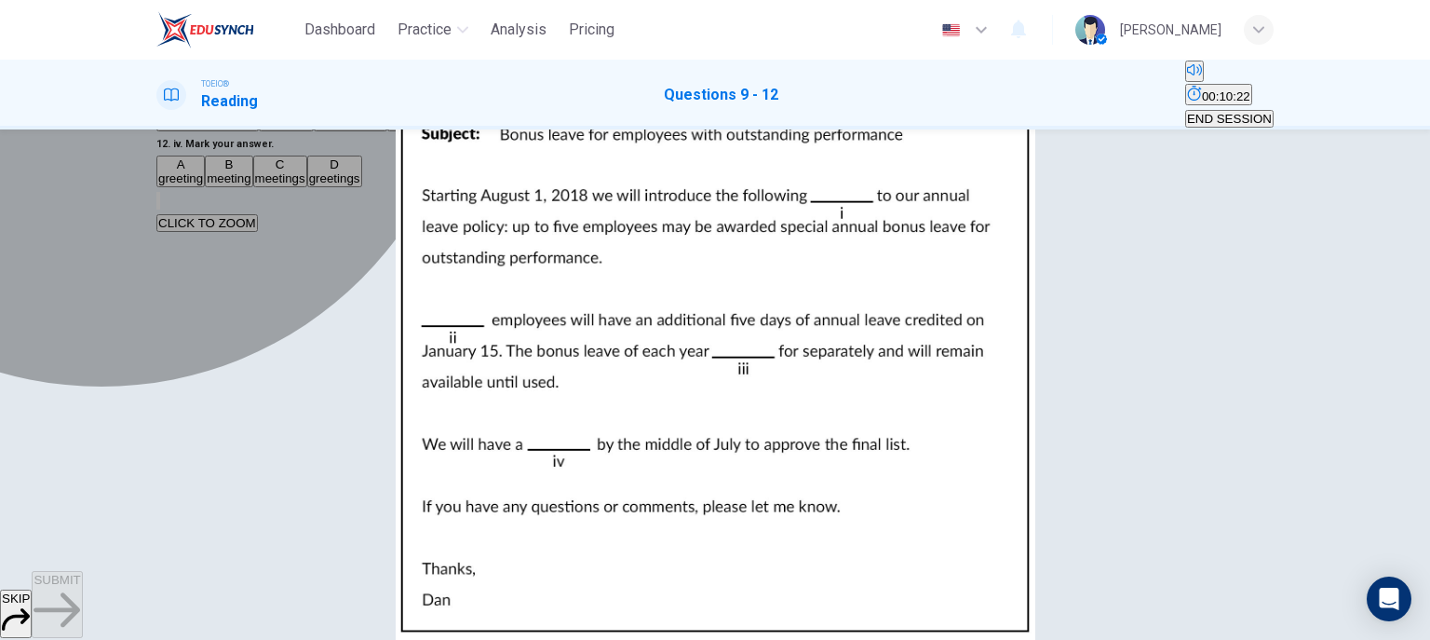
click at [252, 187] on button "B meeting" at bounding box center [228, 172] width 47 height 32
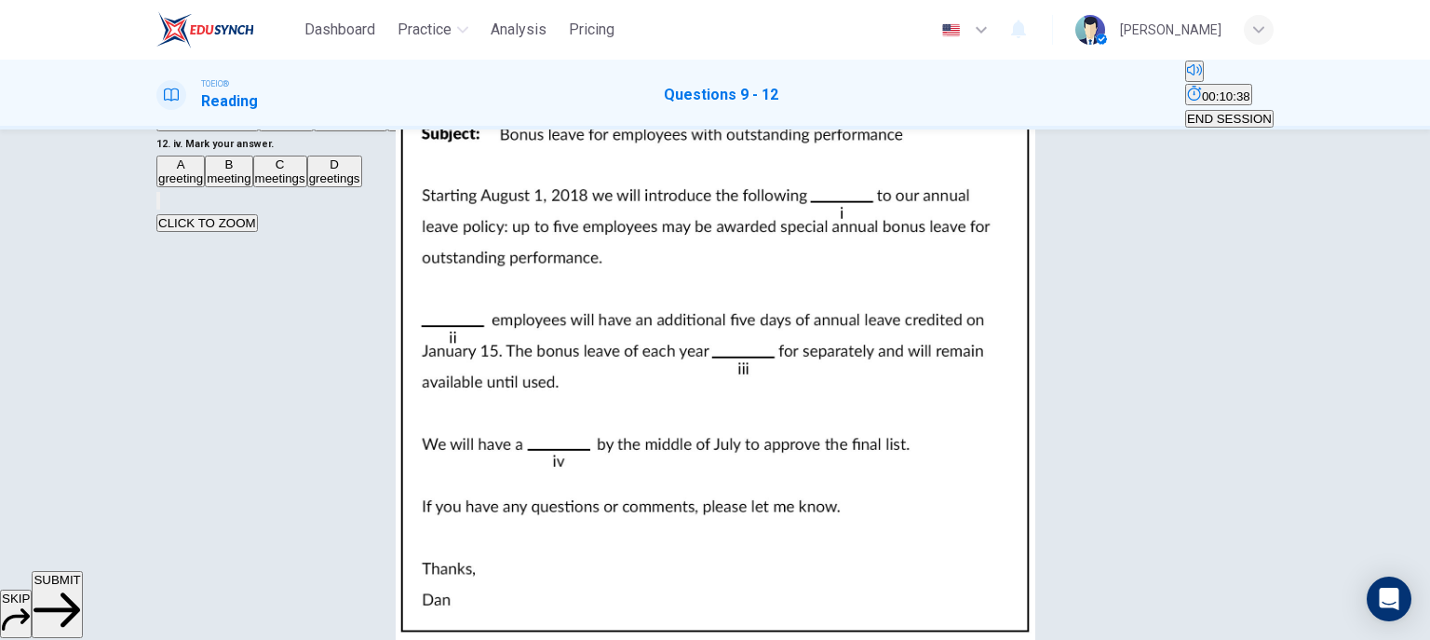
drag, startPoint x: 813, startPoint y: 608, endPoint x: 981, endPoint y: 418, distance: 253.3
click at [981, 418] on div "Dashboard Practice Analysis Pricing English en ​ [PERSON_NAME] TOEIC® Reading Q…" at bounding box center [715, 320] width 1430 height 640
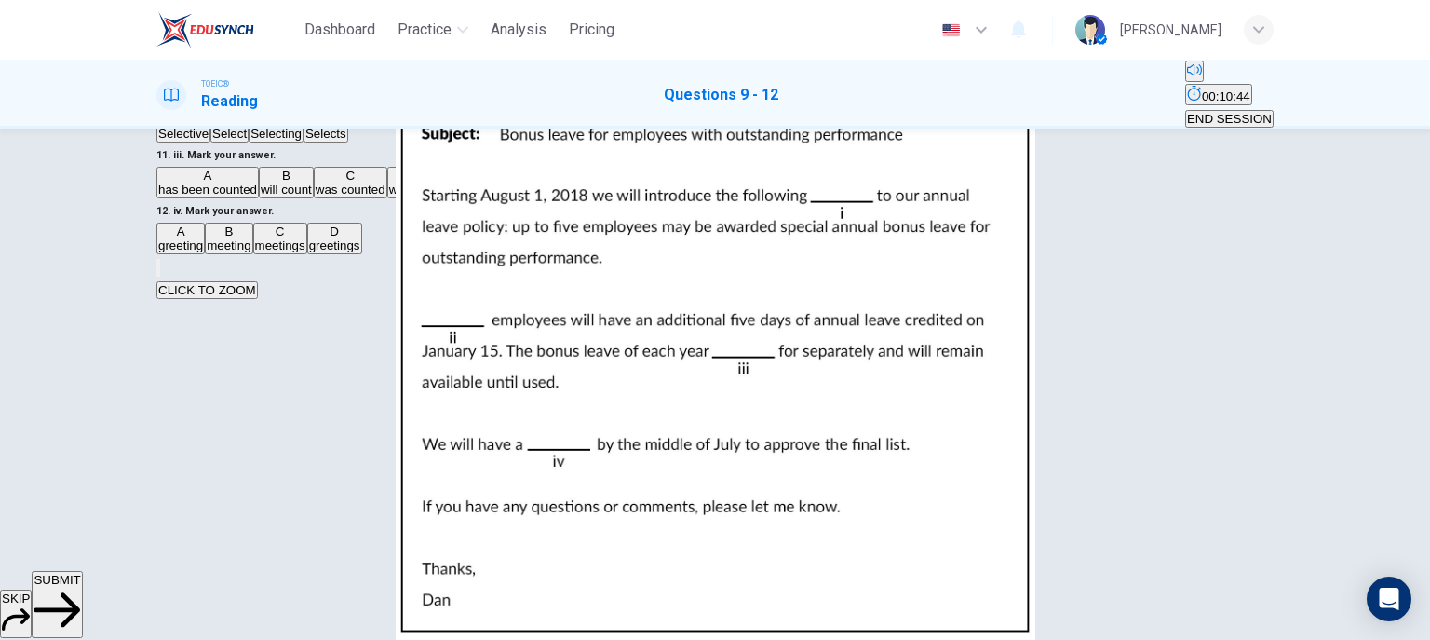
scroll to position [276, 0]
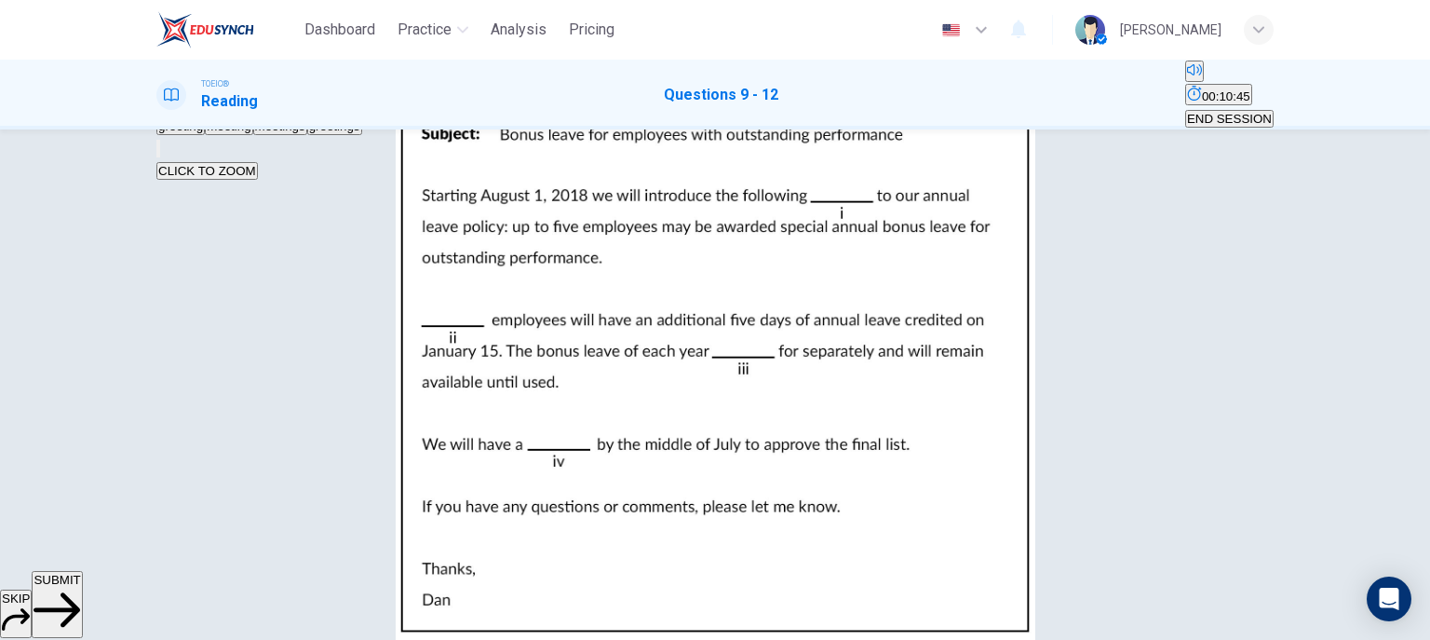
click at [795, 633] on div "SKIP SUBMIT" at bounding box center [715, 605] width 1430 height 69
click at [80, 587] on span "SUBMIT" at bounding box center [57, 580] width 47 height 14
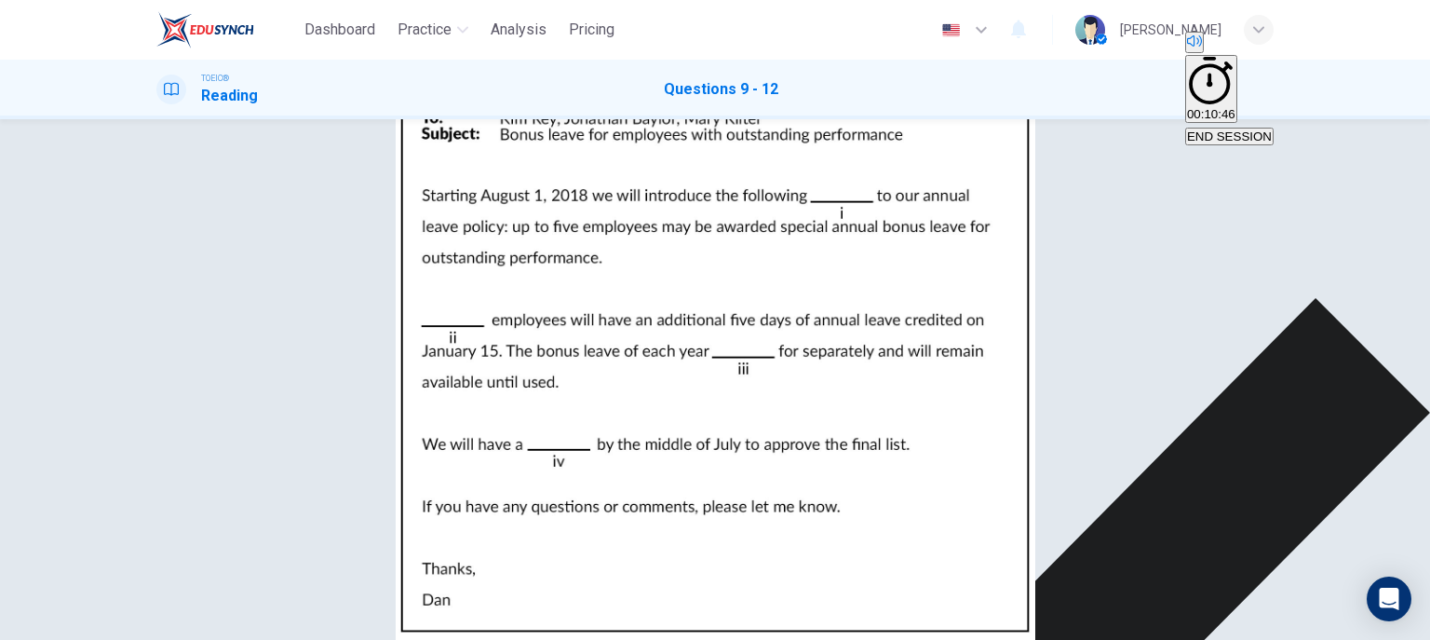
scroll to position [52, 0]
click at [976, 425] on img at bounding box center [715, 320] width 1430 height 640
click at [1404, 640] on div at bounding box center [715, 640] width 1430 height 0
click at [969, 317] on img at bounding box center [715, 320] width 1430 height 640
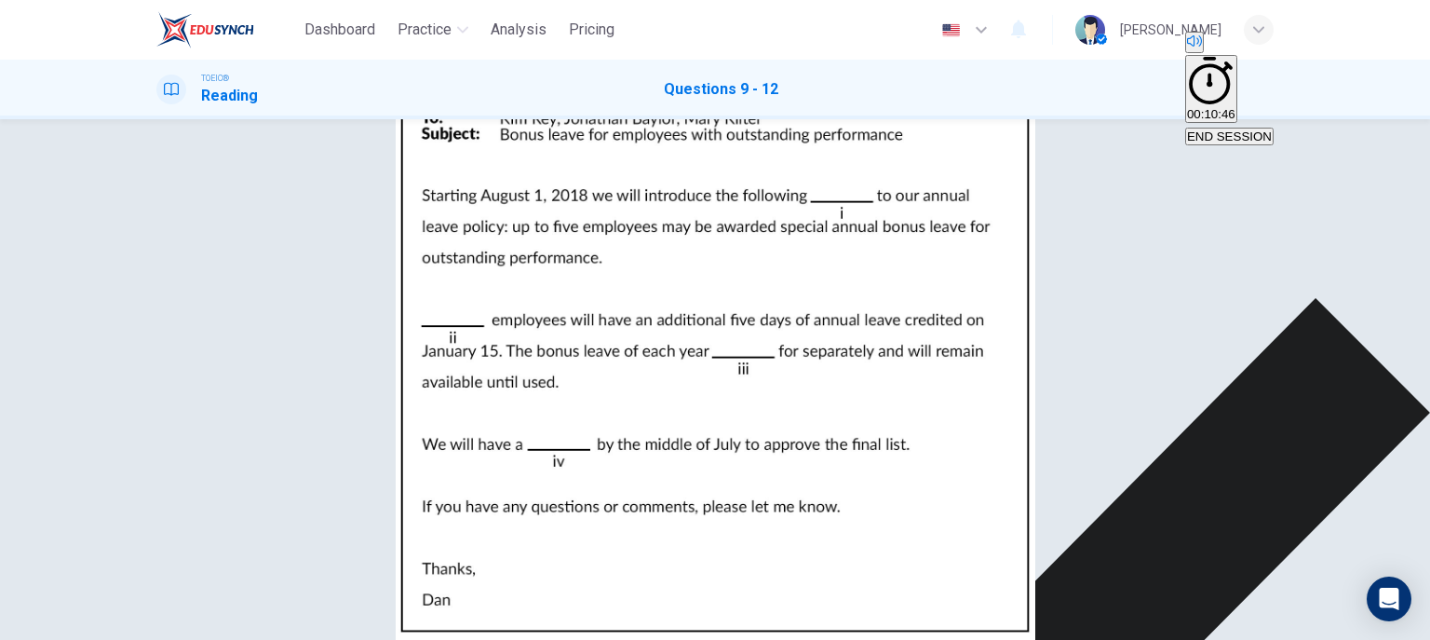
click at [3, 640] on div at bounding box center [715, 640] width 1430 height 0
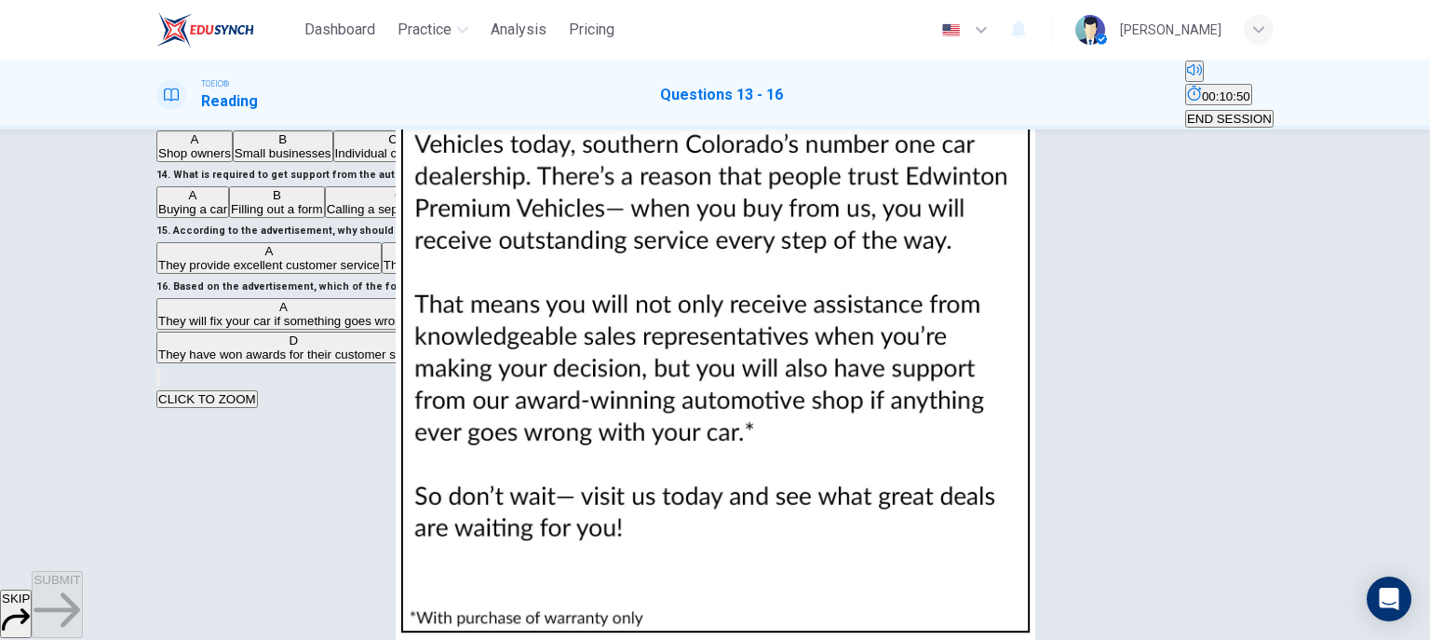
scroll to position [0, 0]
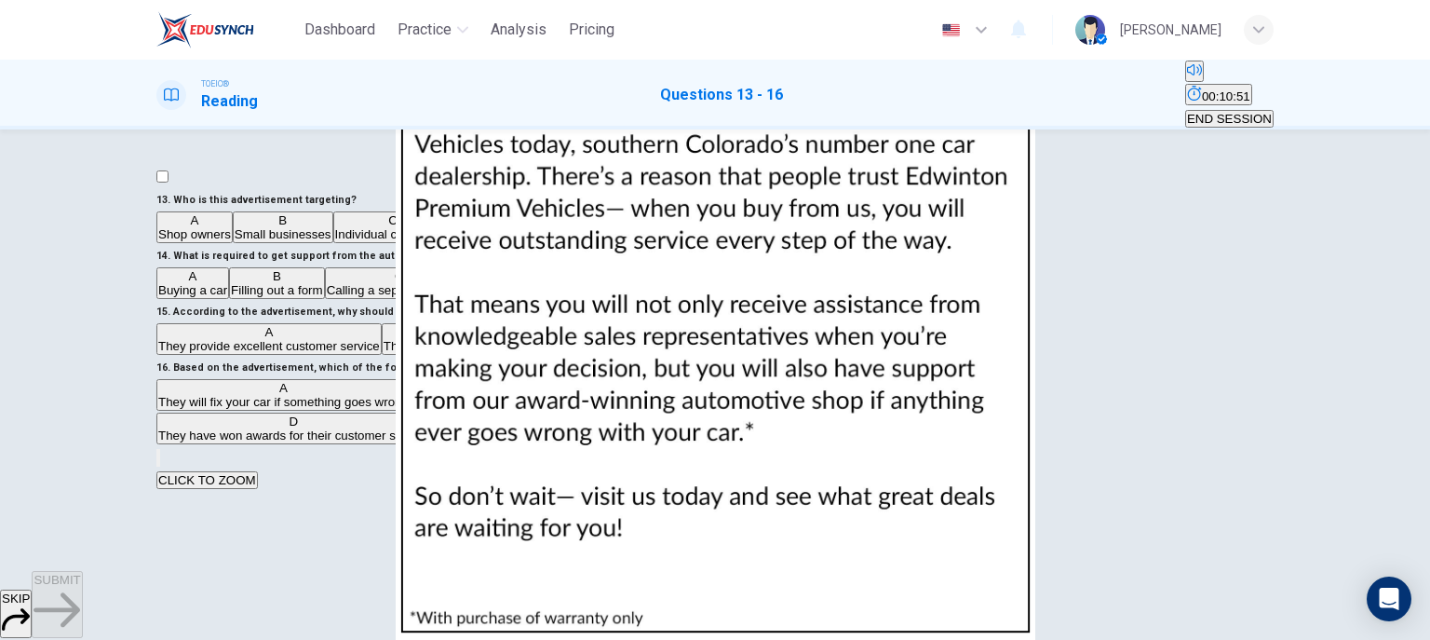
click at [980, 373] on img at bounding box center [715, 320] width 1430 height 640
click at [1407, 640] on div at bounding box center [715, 640] width 1430 height 0
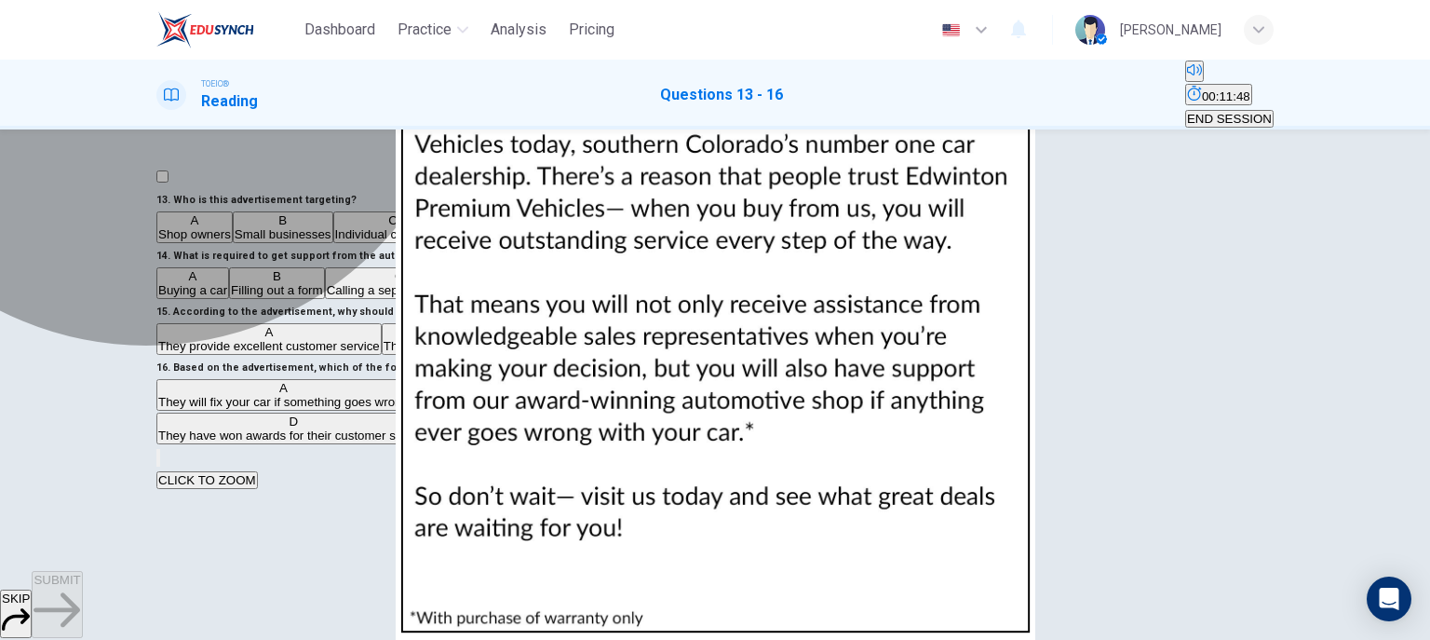
click at [335, 241] on span "Individual car owners" at bounding box center [393, 234] width 116 height 14
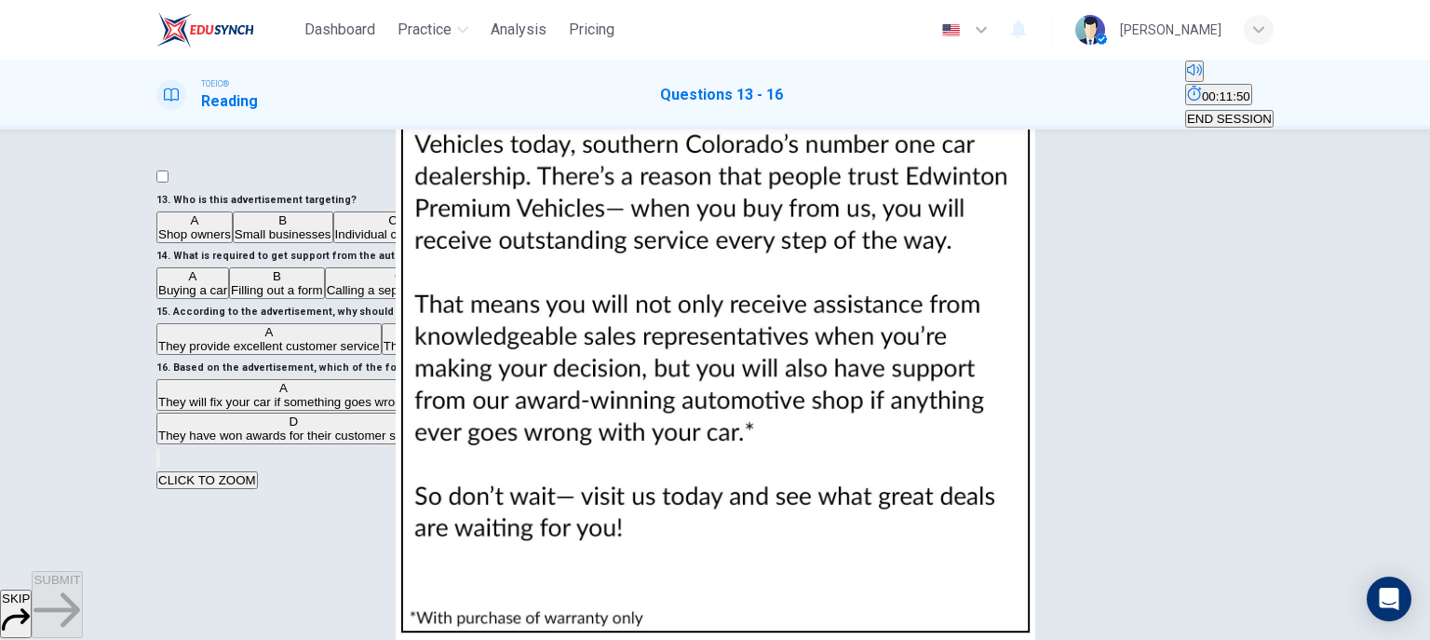
scroll to position [223, 0]
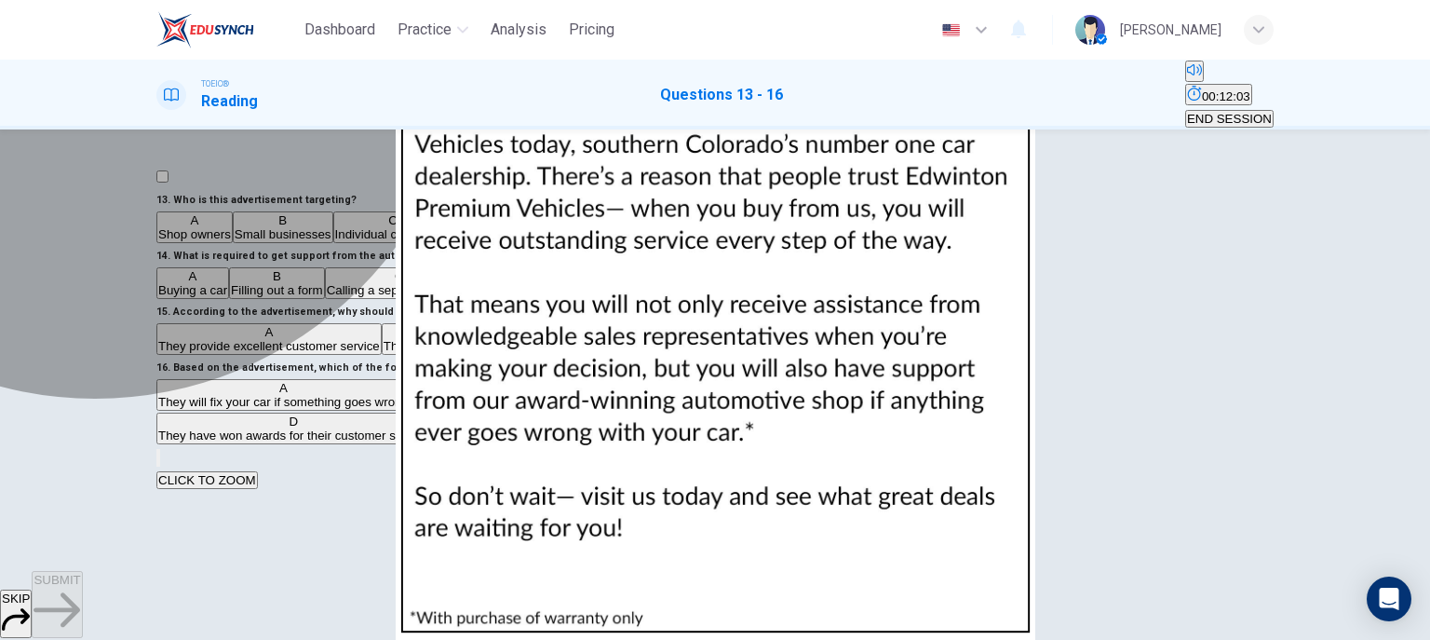
click at [227, 297] on span "Buying a car" at bounding box center [192, 290] width 69 height 14
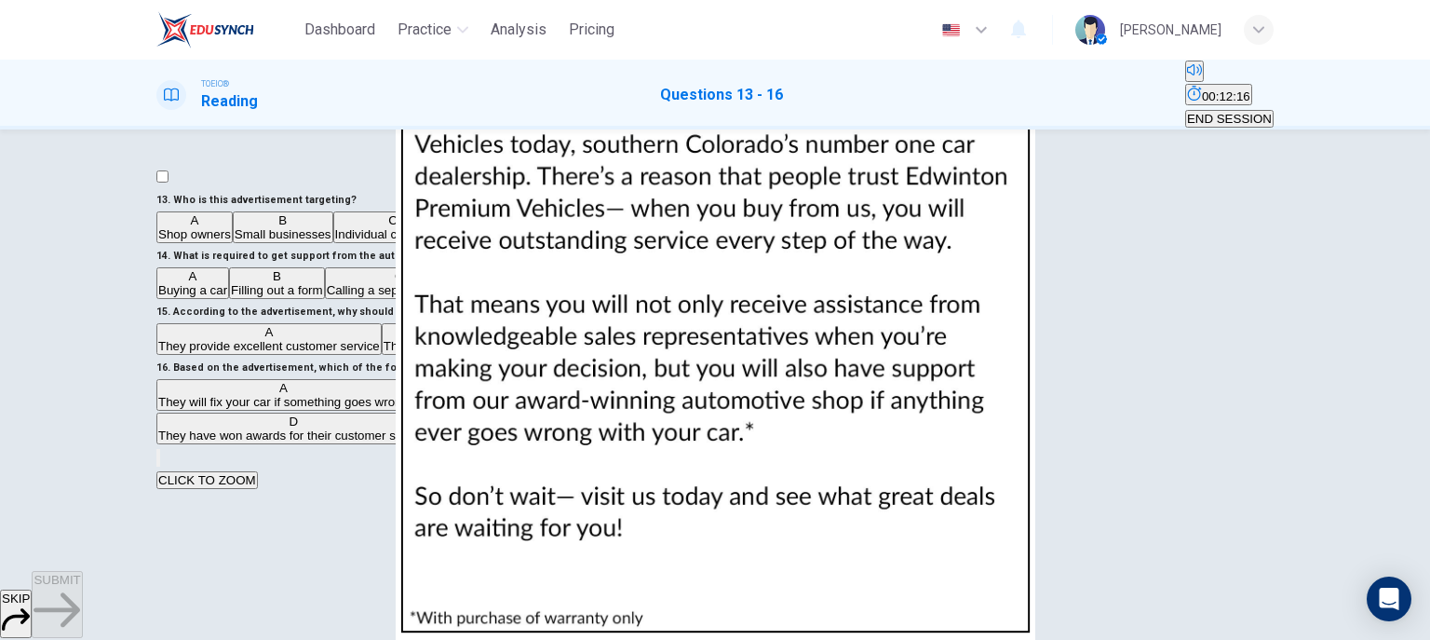
scroll to position [508, 0]
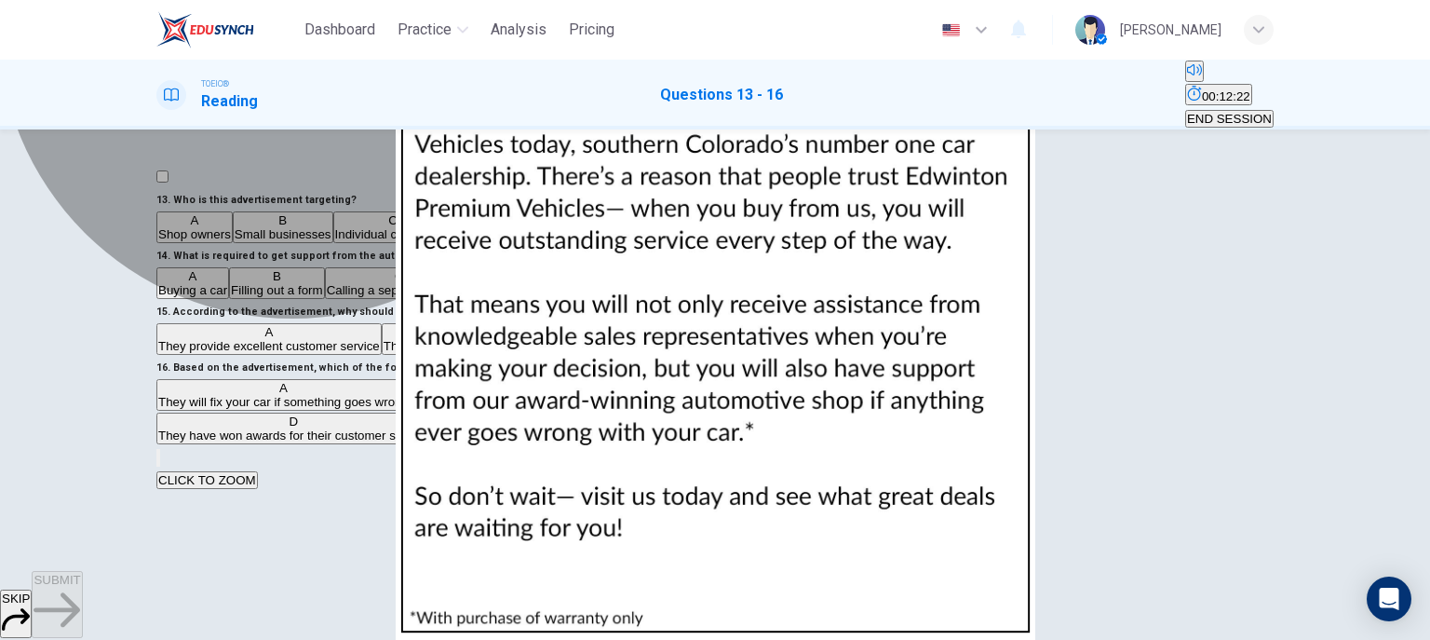
click at [380, 353] on span "They provide excellent customer service" at bounding box center [269, 346] width 222 height 14
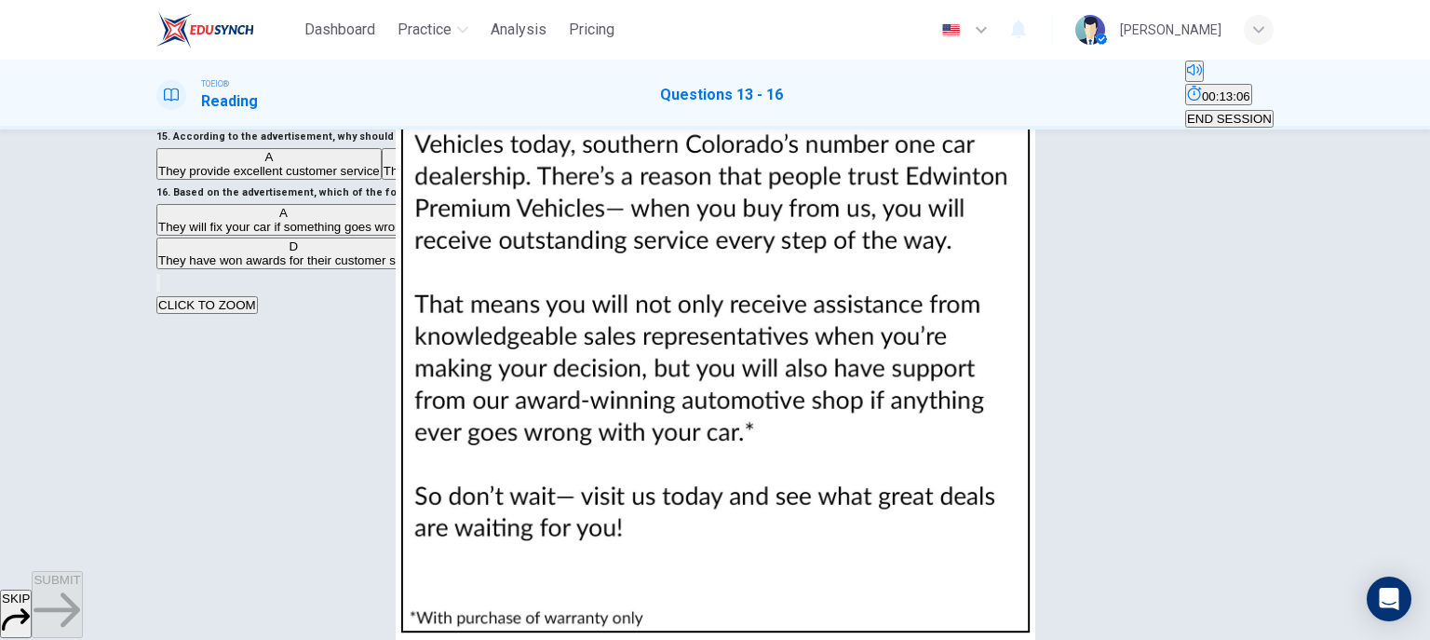
scroll to position [276, 0]
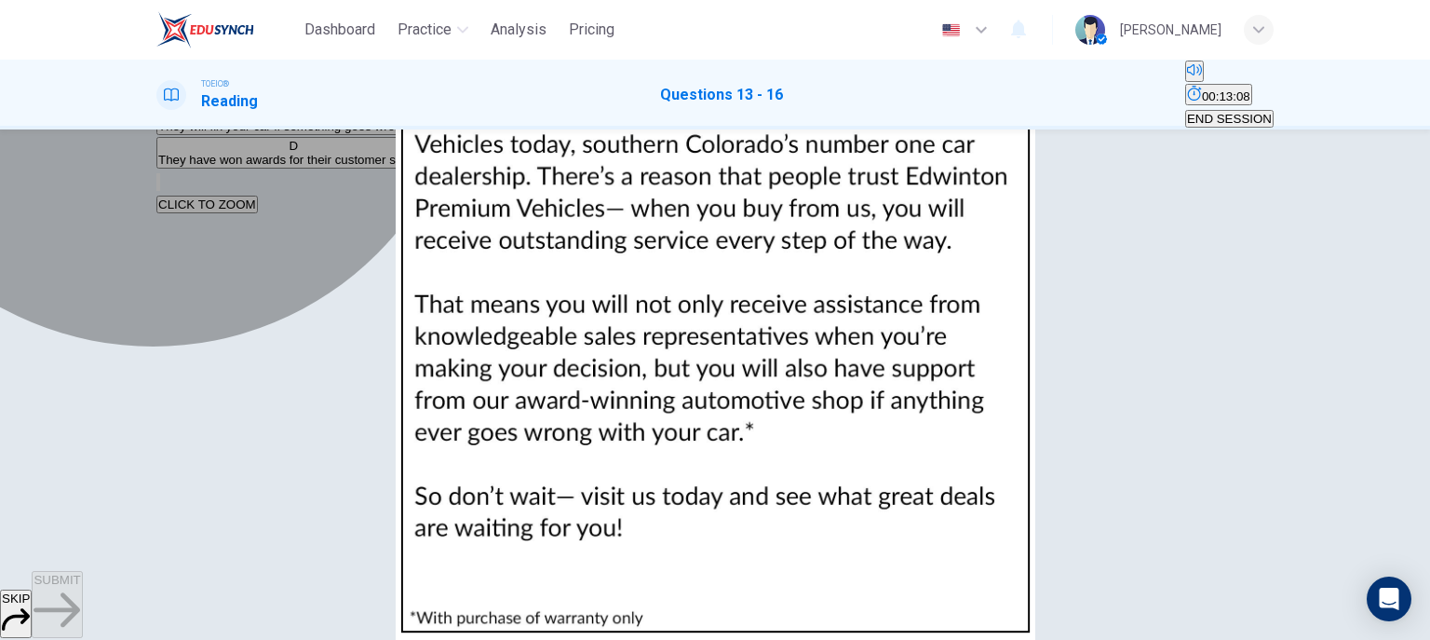
click at [336, 133] on span "They will fix your car if something goes wrong" at bounding box center [283, 126] width 250 height 14
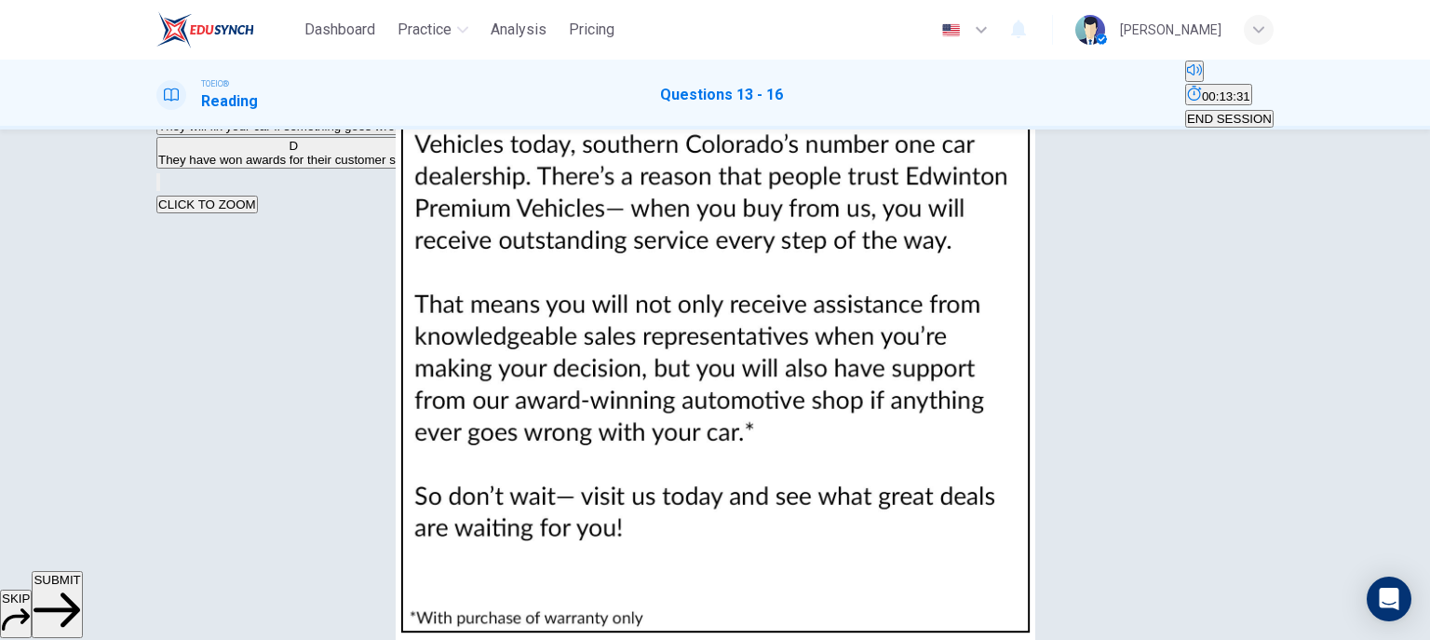
click at [82, 603] on button "SUBMIT" at bounding box center [57, 604] width 50 height 67
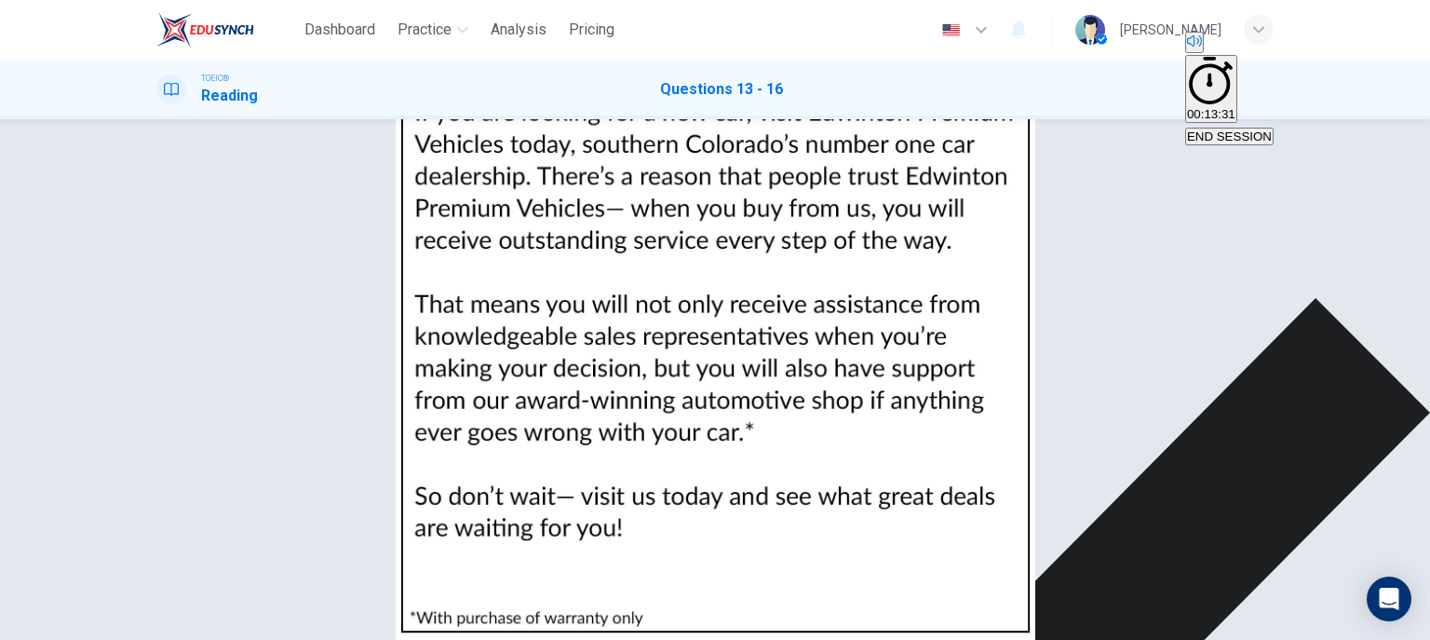
scroll to position [583, 0]
click at [1062, 204] on img at bounding box center [715, 320] width 1430 height 640
click at [1420, 640] on div at bounding box center [715, 640] width 1430 height 0
click at [995, 172] on img at bounding box center [715, 320] width 1430 height 640
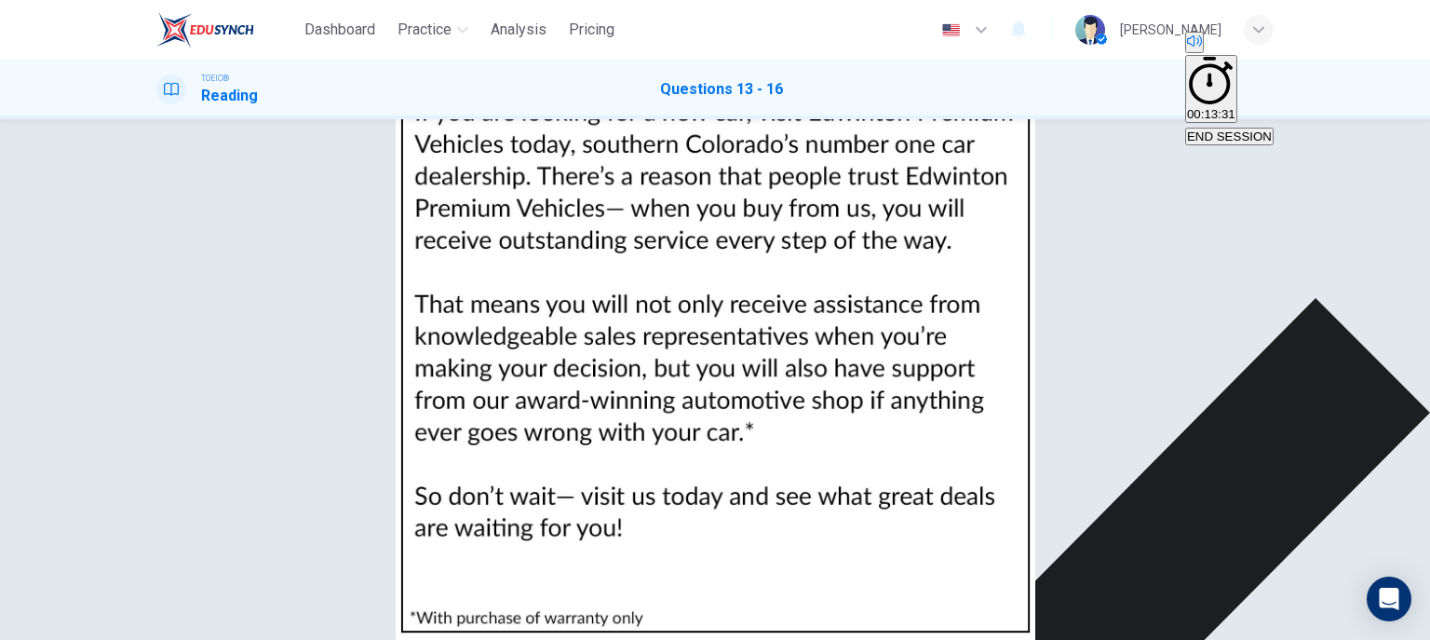
click at [1428, 640] on div at bounding box center [715, 640] width 1430 height 0
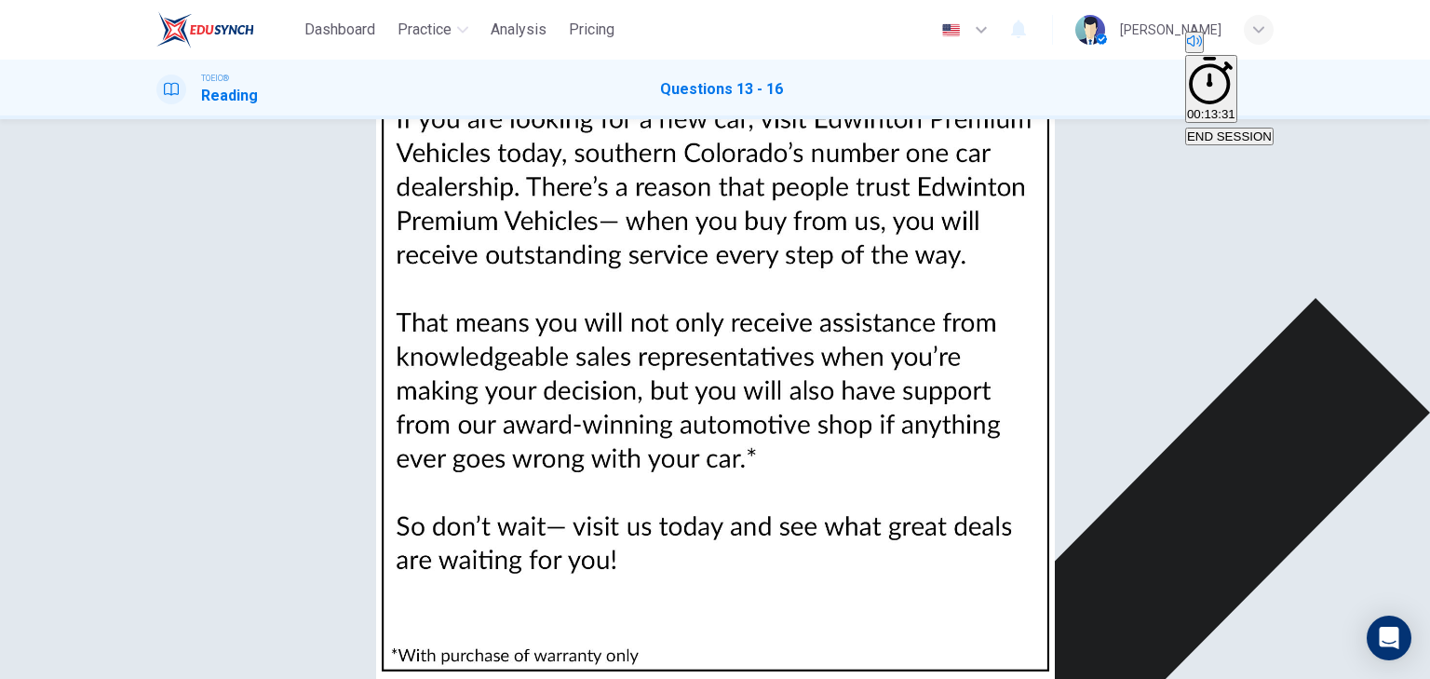
scroll to position [237, 0]
click at [1231, 128] on button "END SESSION" at bounding box center [1229, 137] width 88 height 18
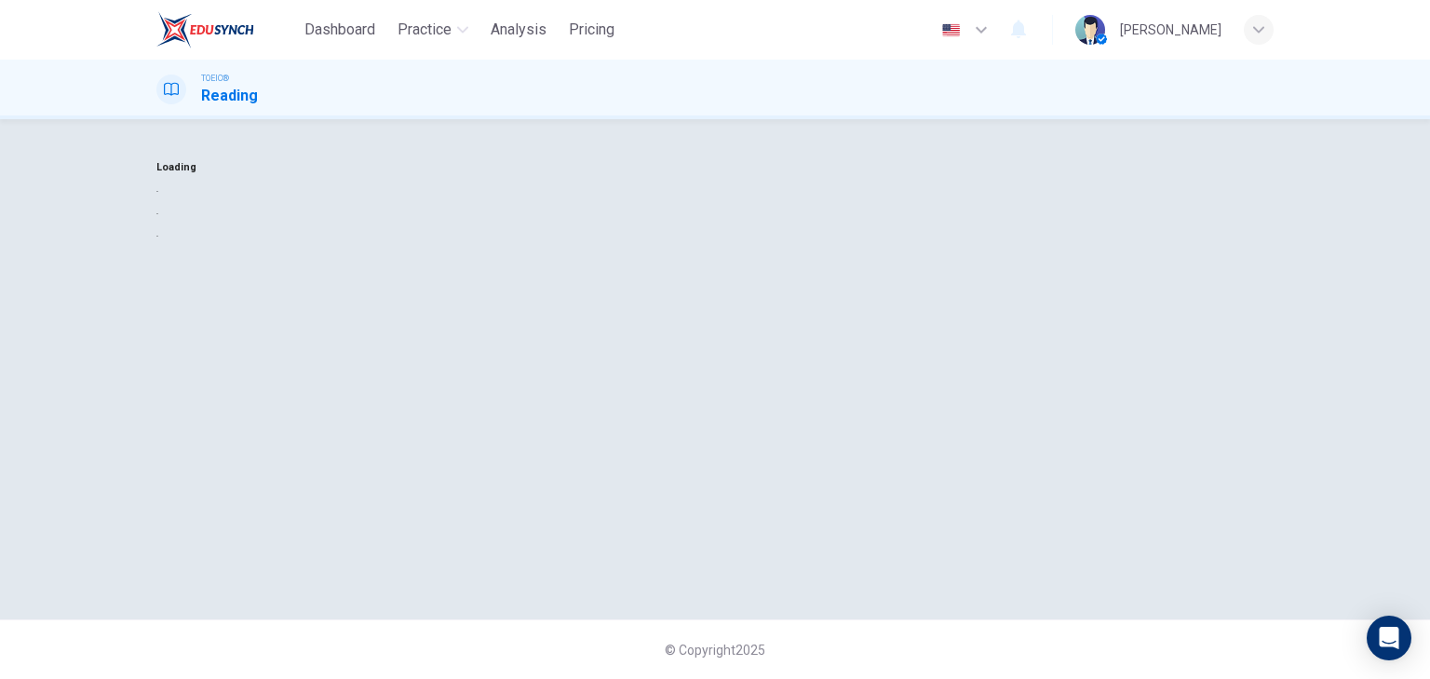
scroll to position [0, 0]
